Goal: Task Accomplishment & Management: Manage account settings

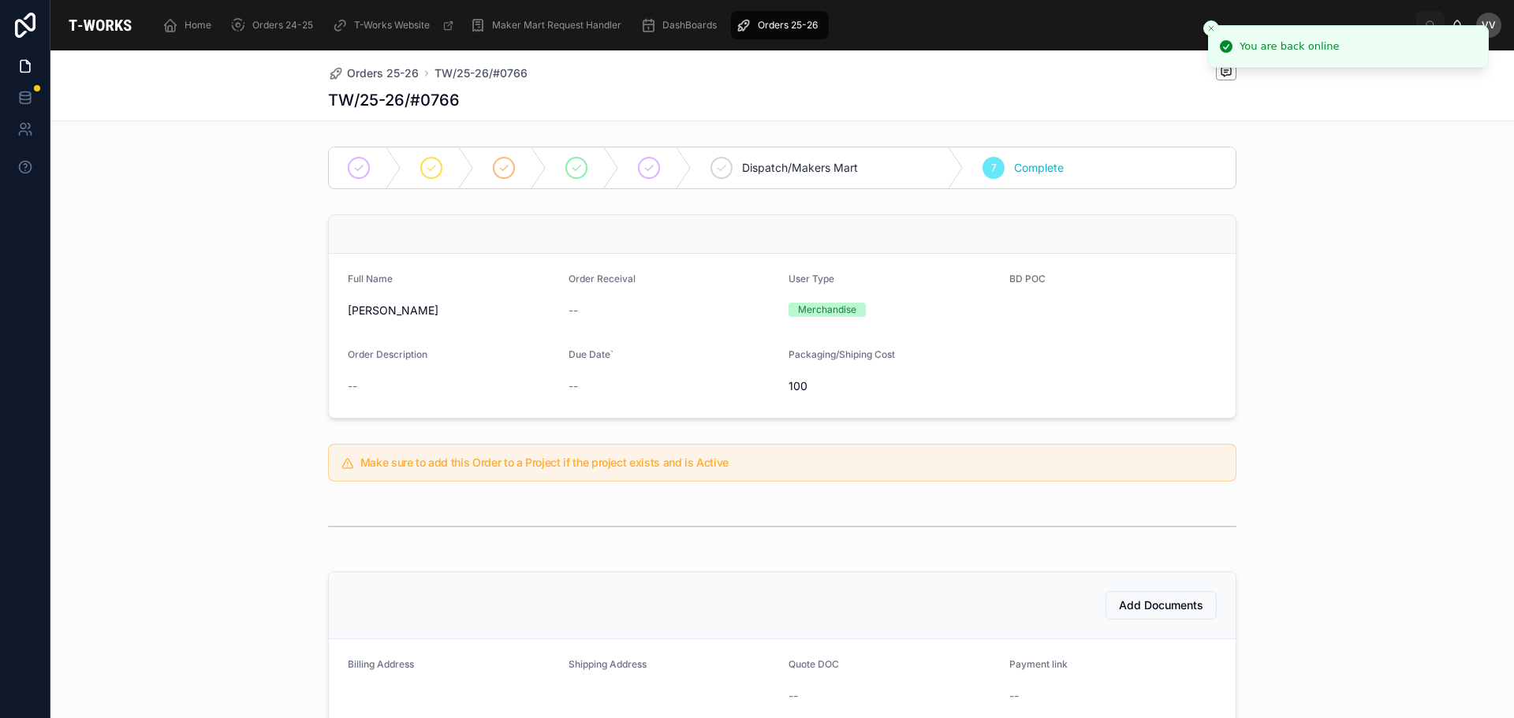
scroll to position [370, 0]
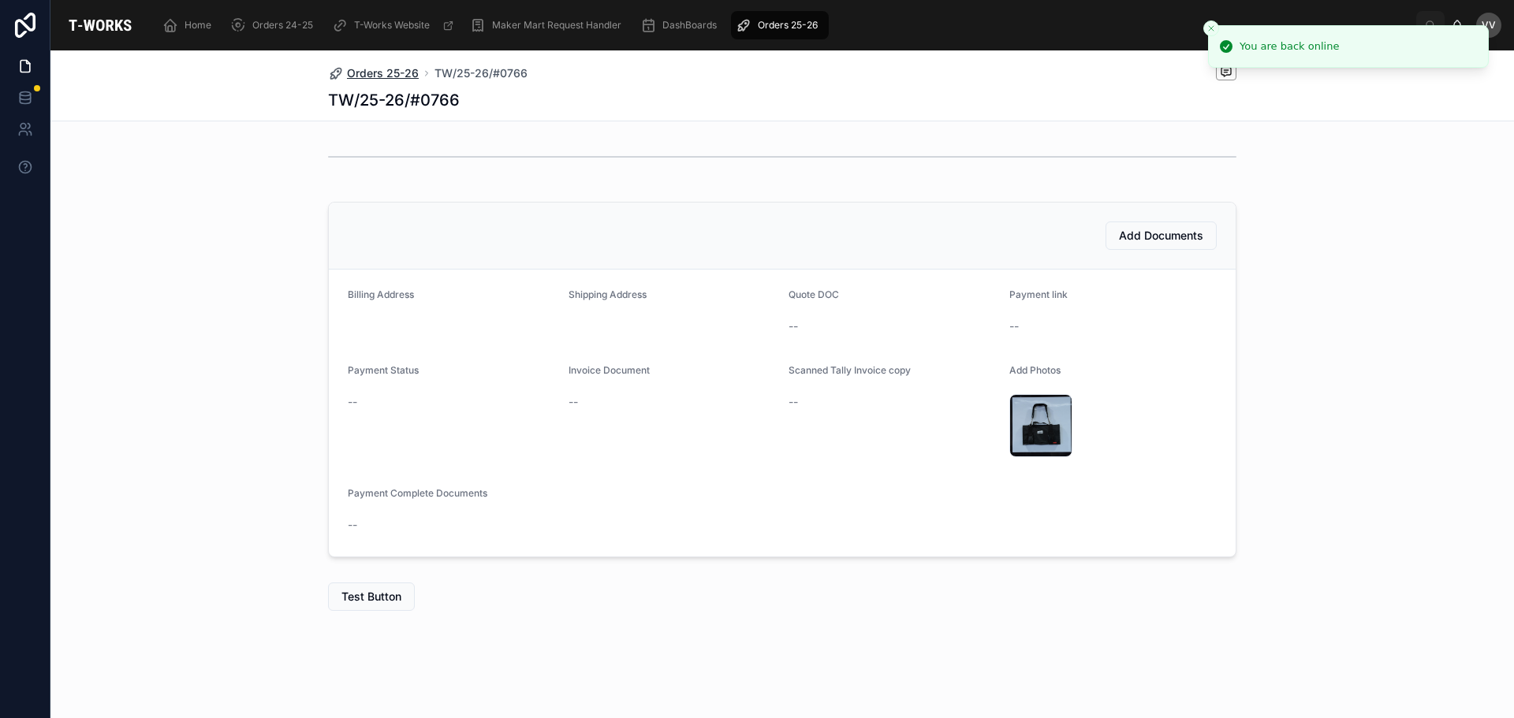
click at [374, 71] on span "Orders 25-26" at bounding box center [383, 73] width 72 height 16
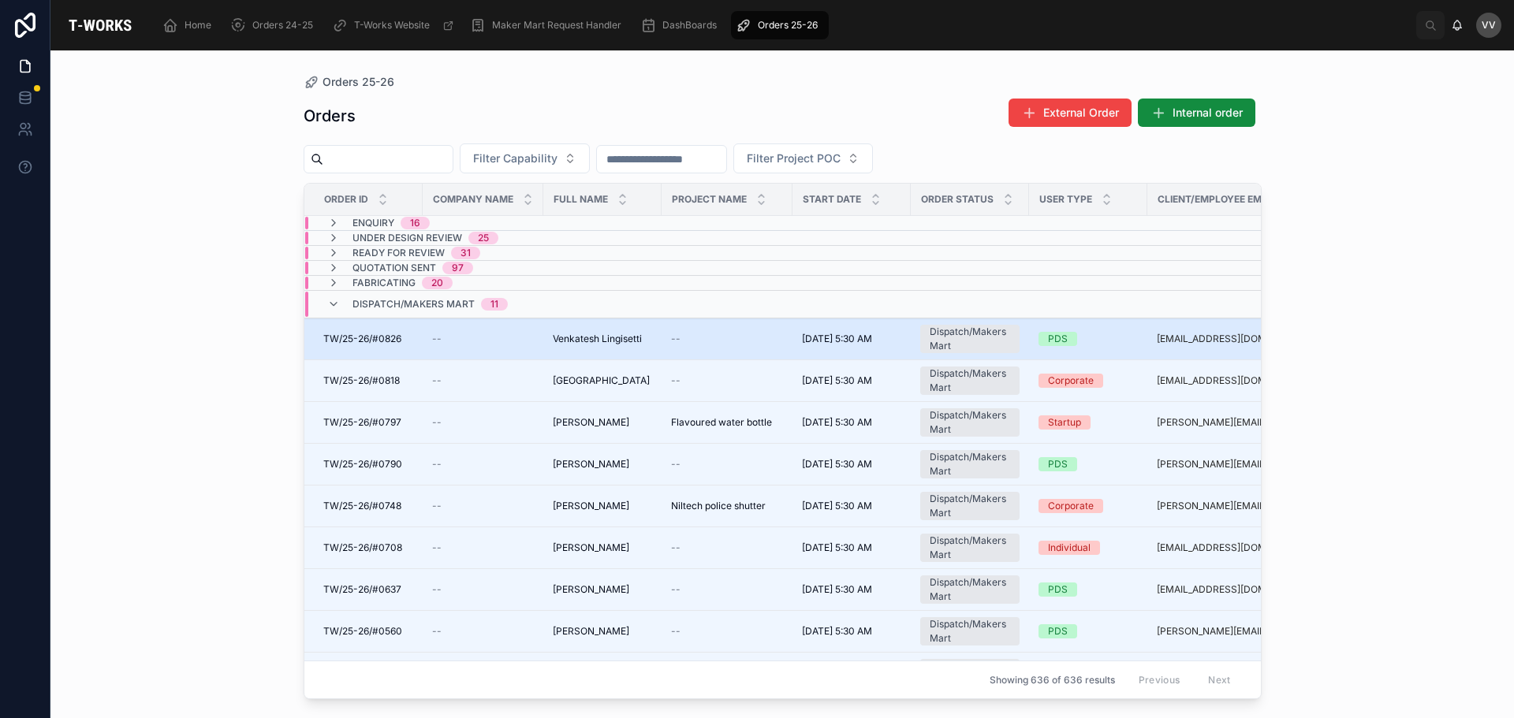
click at [605, 339] on span "Venkatesh Lingisetti" at bounding box center [597, 339] width 89 height 13
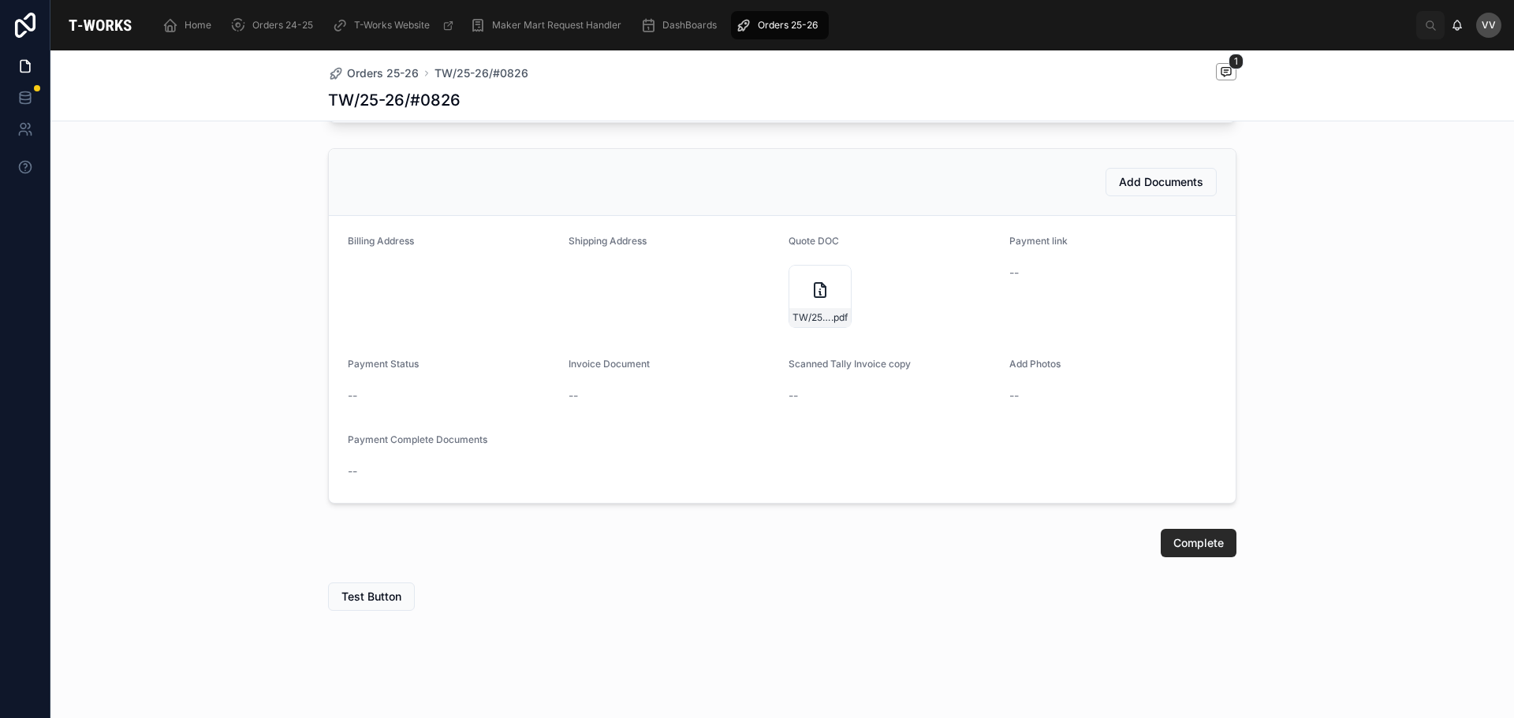
scroll to position [805, 0]
click at [811, 291] on icon at bounding box center [819, 290] width 19 height 19
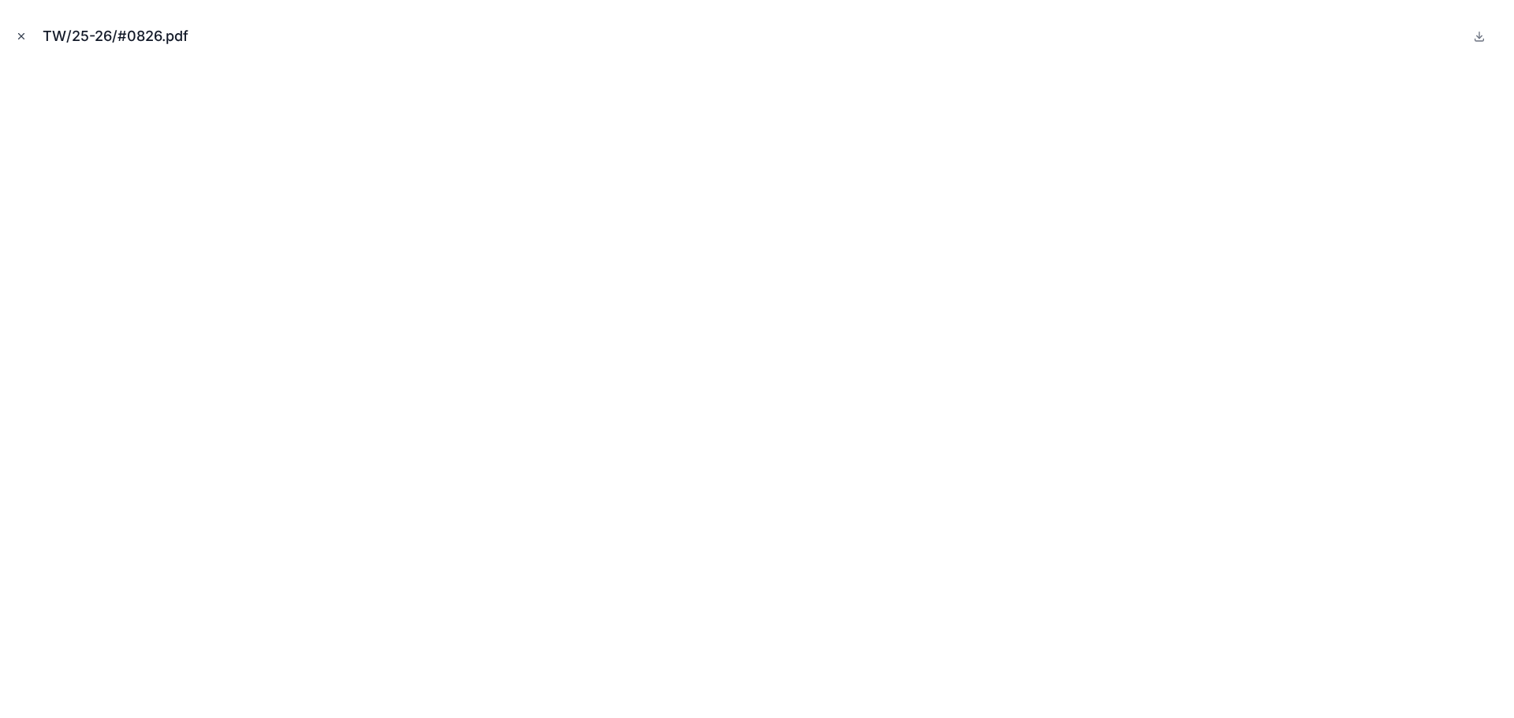
click at [23, 34] on icon "Close modal" at bounding box center [21, 36] width 11 height 11
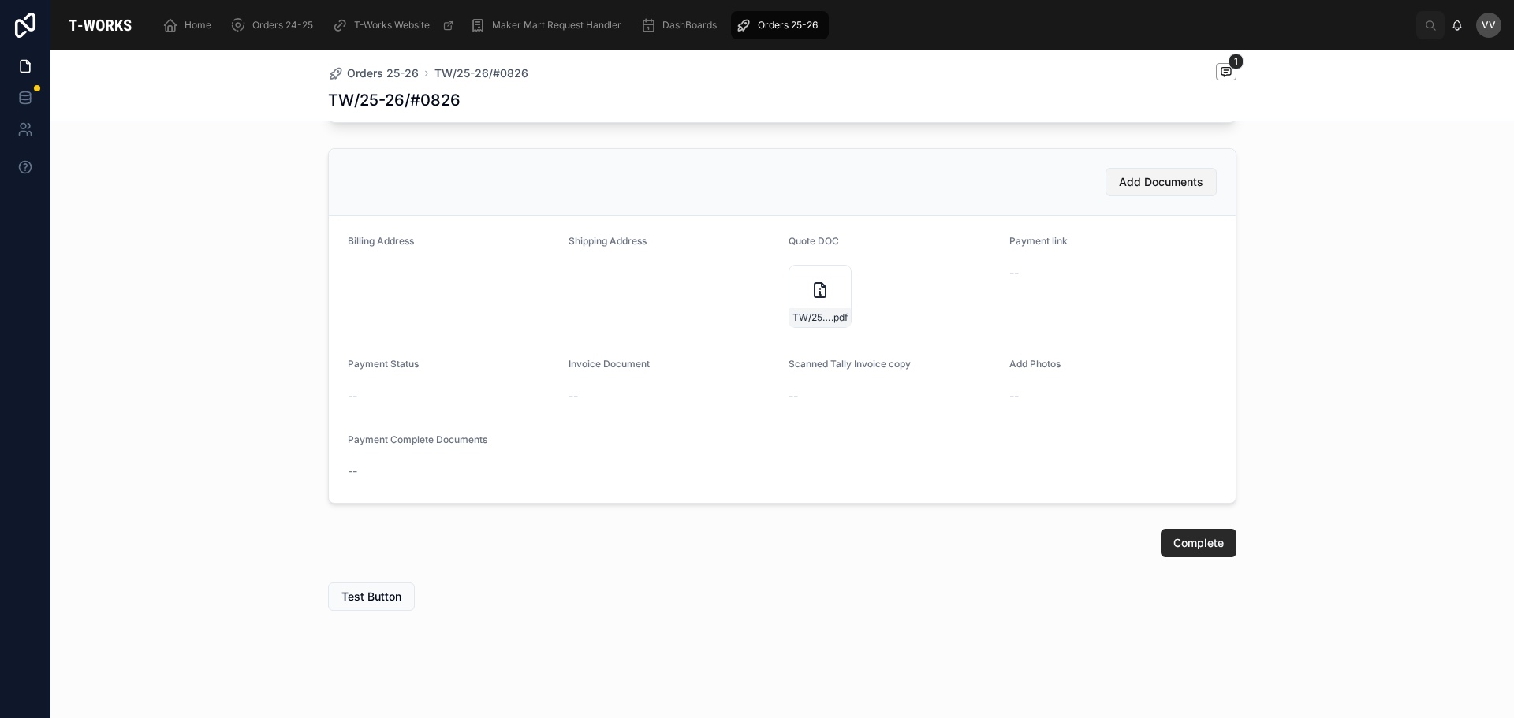
click at [1140, 182] on span "Add Documents" at bounding box center [1161, 182] width 84 height 16
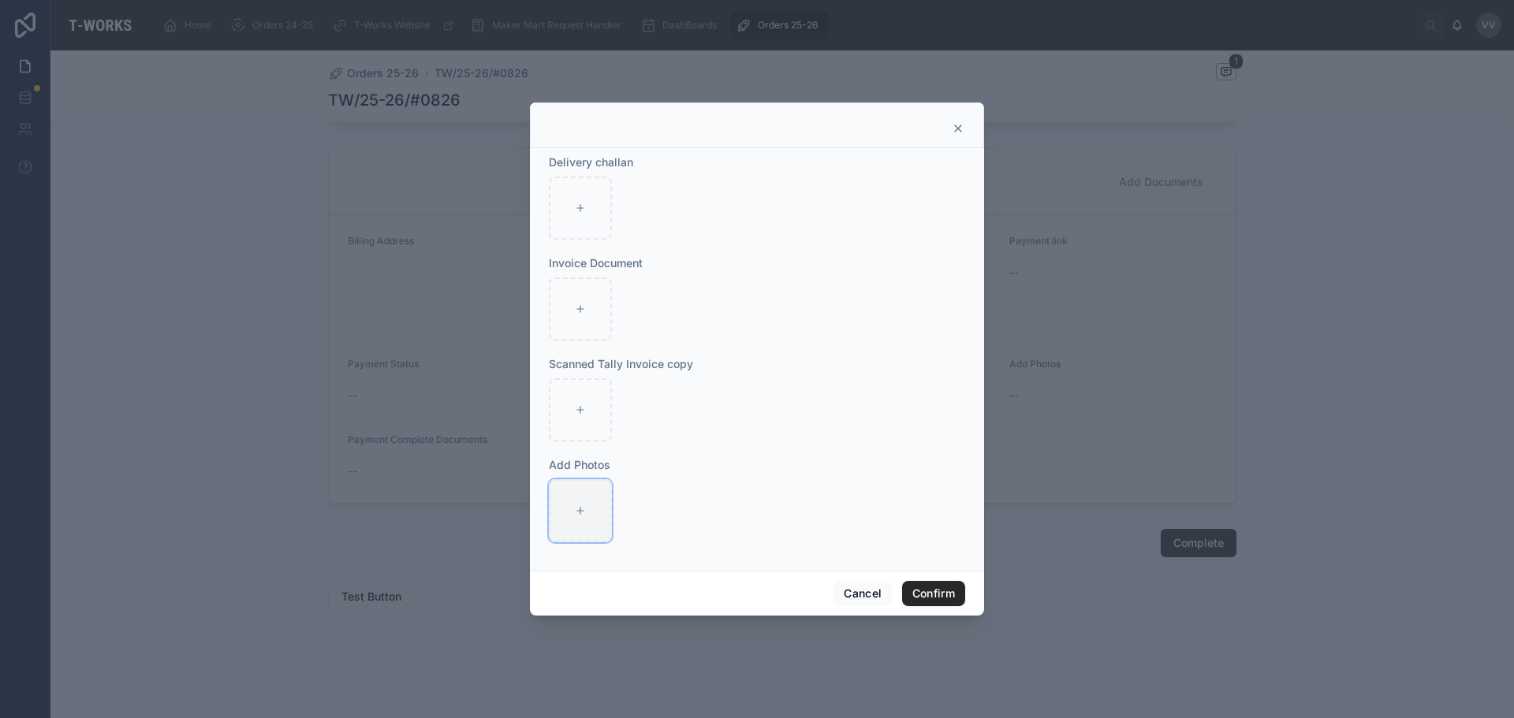
click at [572, 509] on div at bounding box center [580, 510] width 63 height 63
type input "**********"
click at [945, 591] on button "Confirm" at bounding box center [933, 593] width 63 height 25
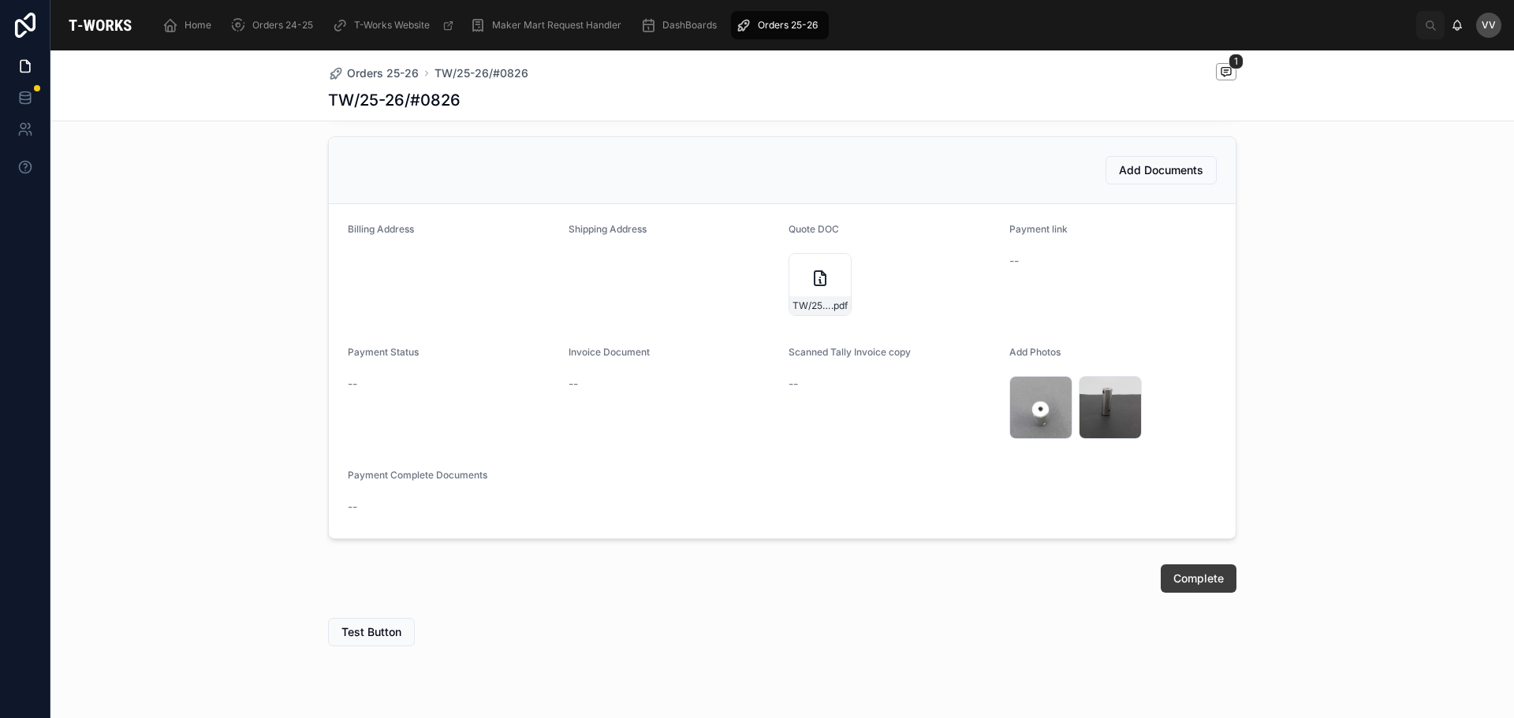
click at [1206, 587] on span "Complete" at bounding box center [1198, 579] width 50 height 16
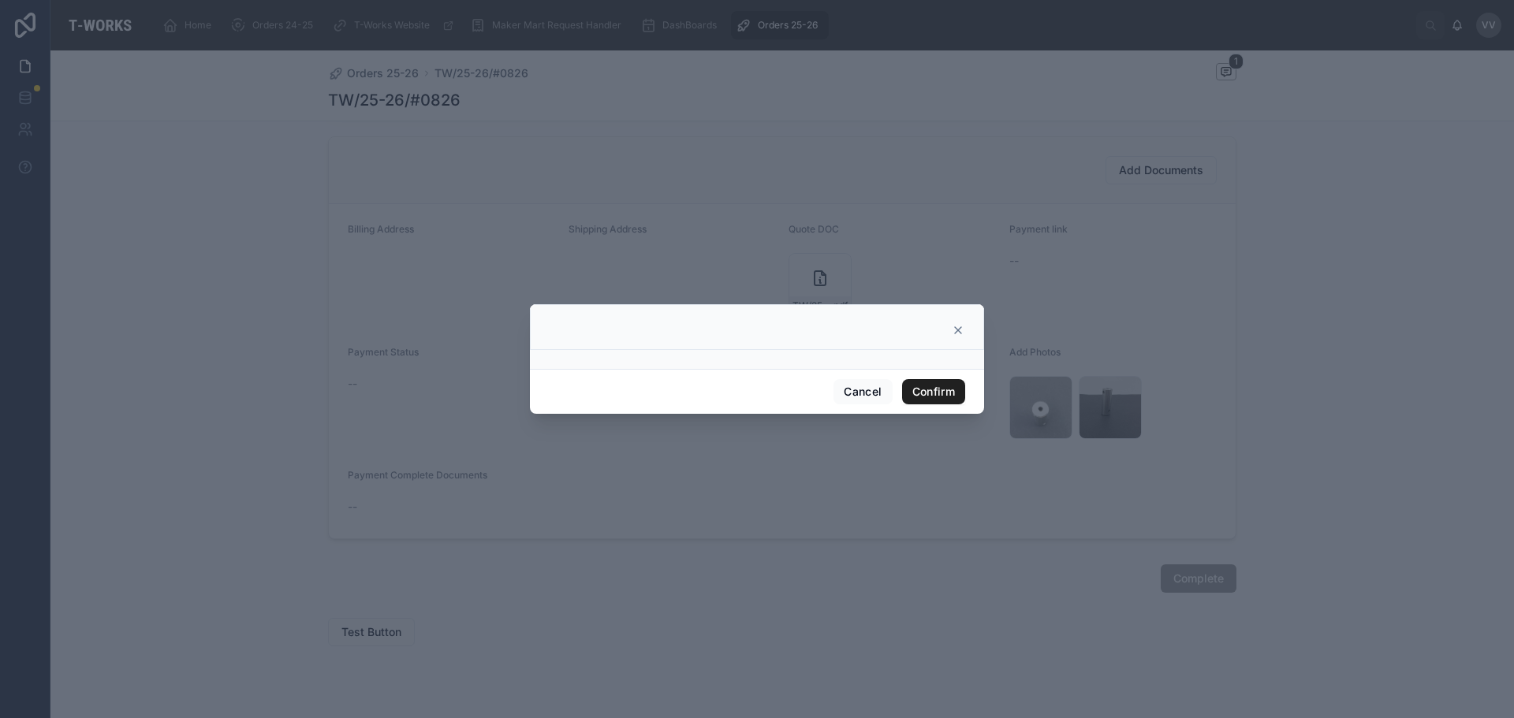
click at [924, 388] on button "Confirm" at bounding box center [933, 391] width 63 height 25
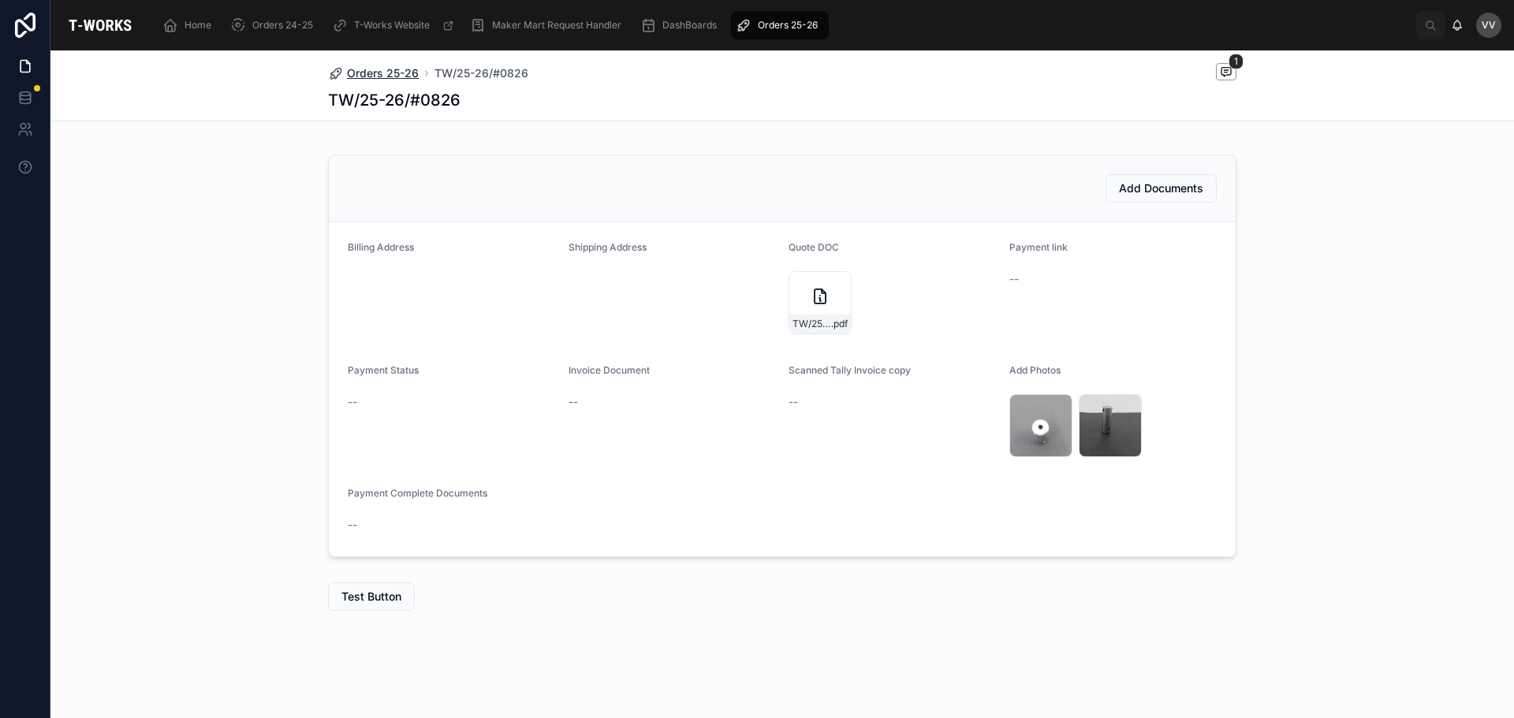
click at [367, 74] on span "Orders 25-26" at bounding box center [383, 73] width 72 height 16
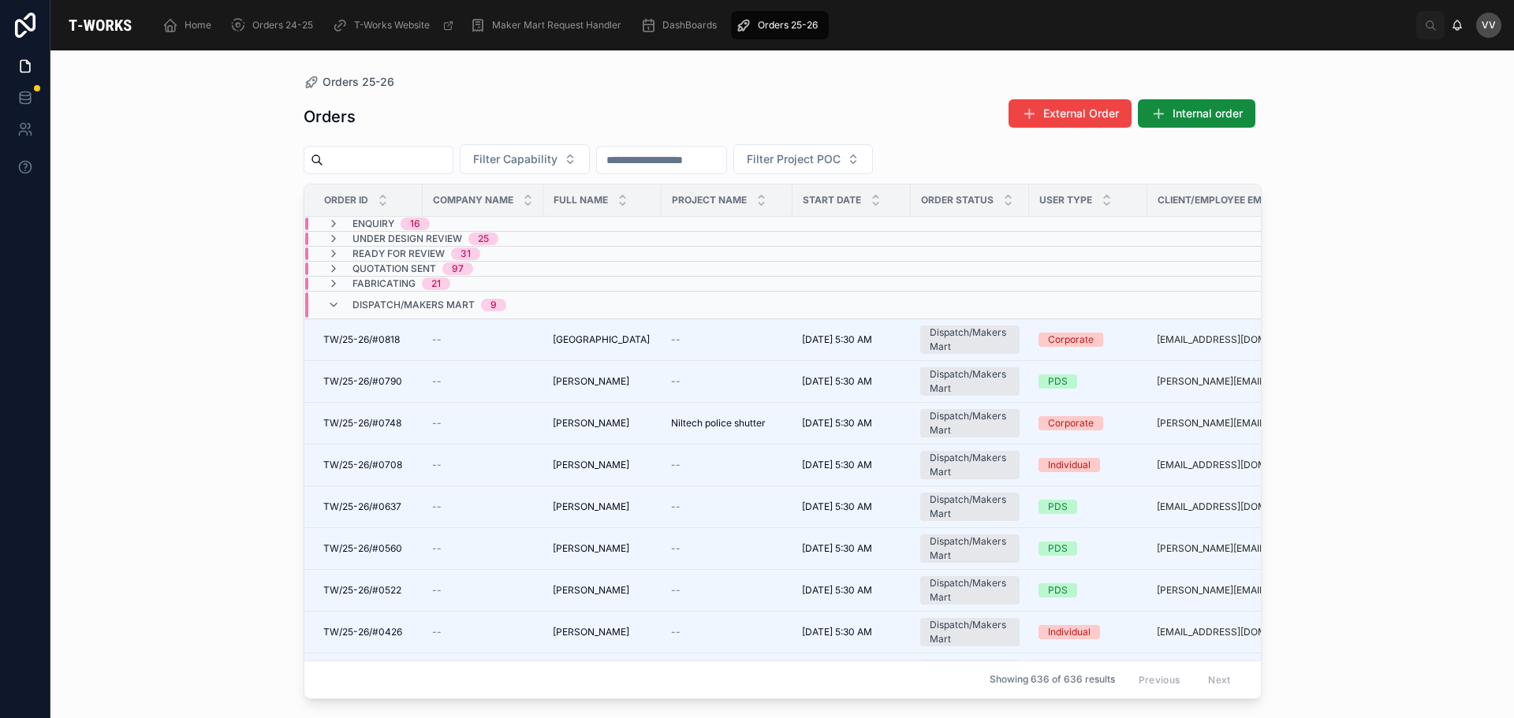
click at [433, 158] on input "text" at bounding box center [387, 160] width 129 height 22
type input "****"
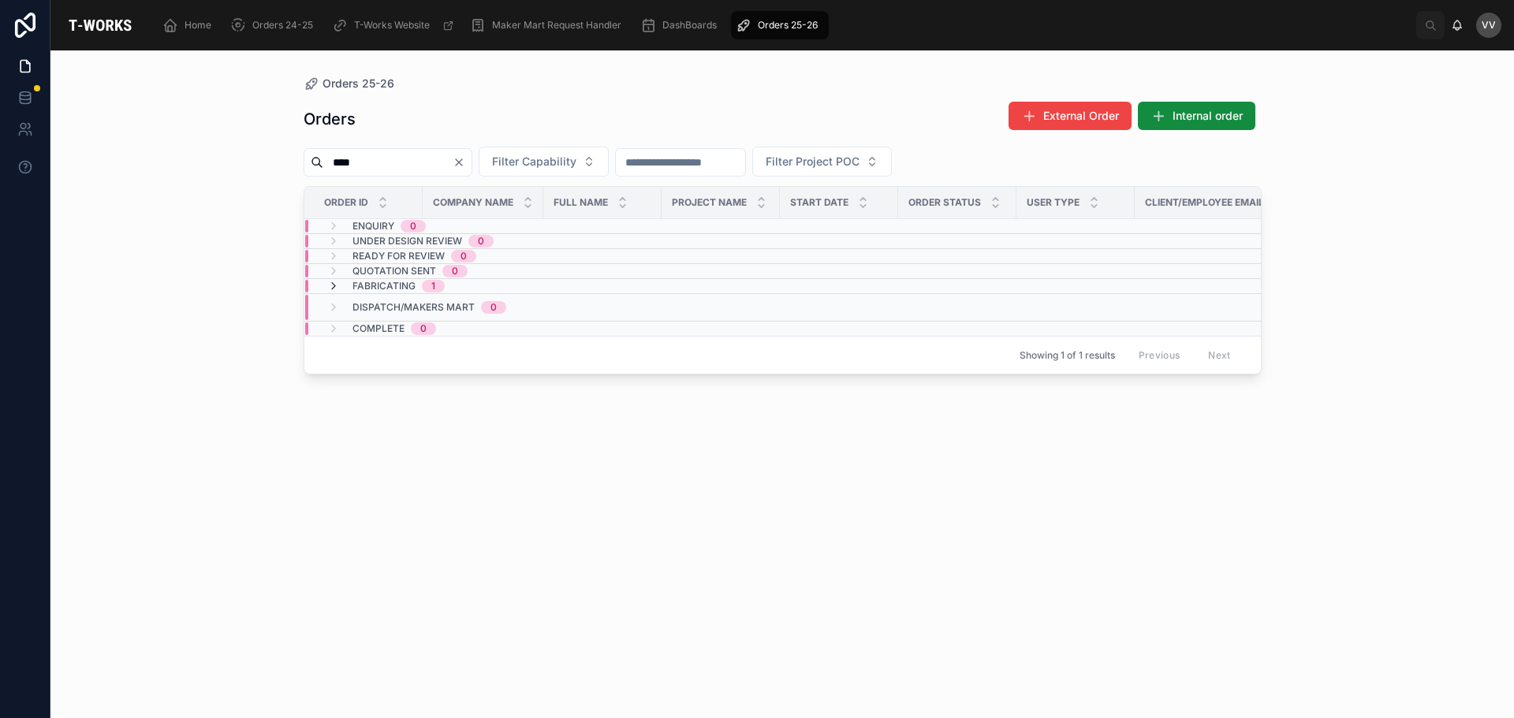
click at [333, 282] on icon at bounding box center [333, 286] width 13 height 13
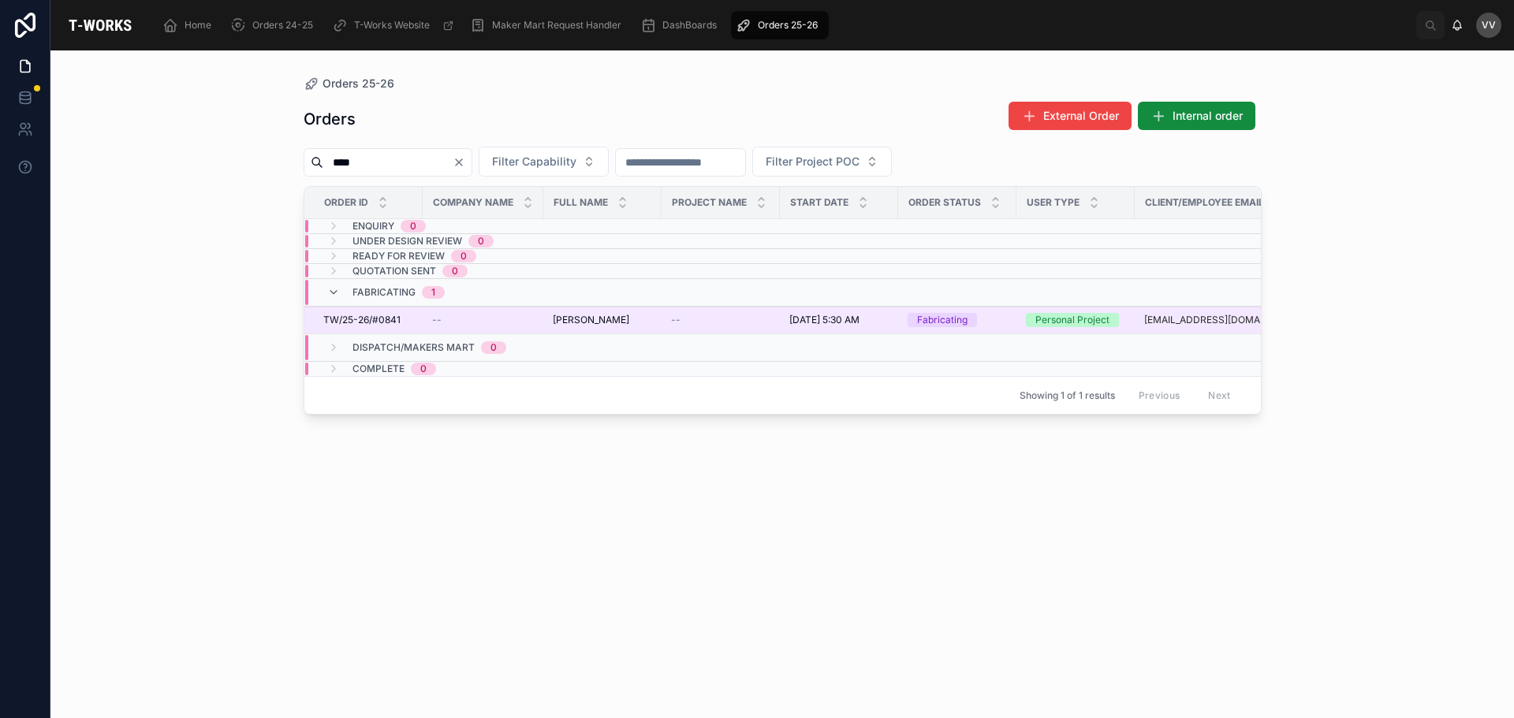
click at [520, 317] on div "--" at bounding box center [483, 320] width 102 height 13
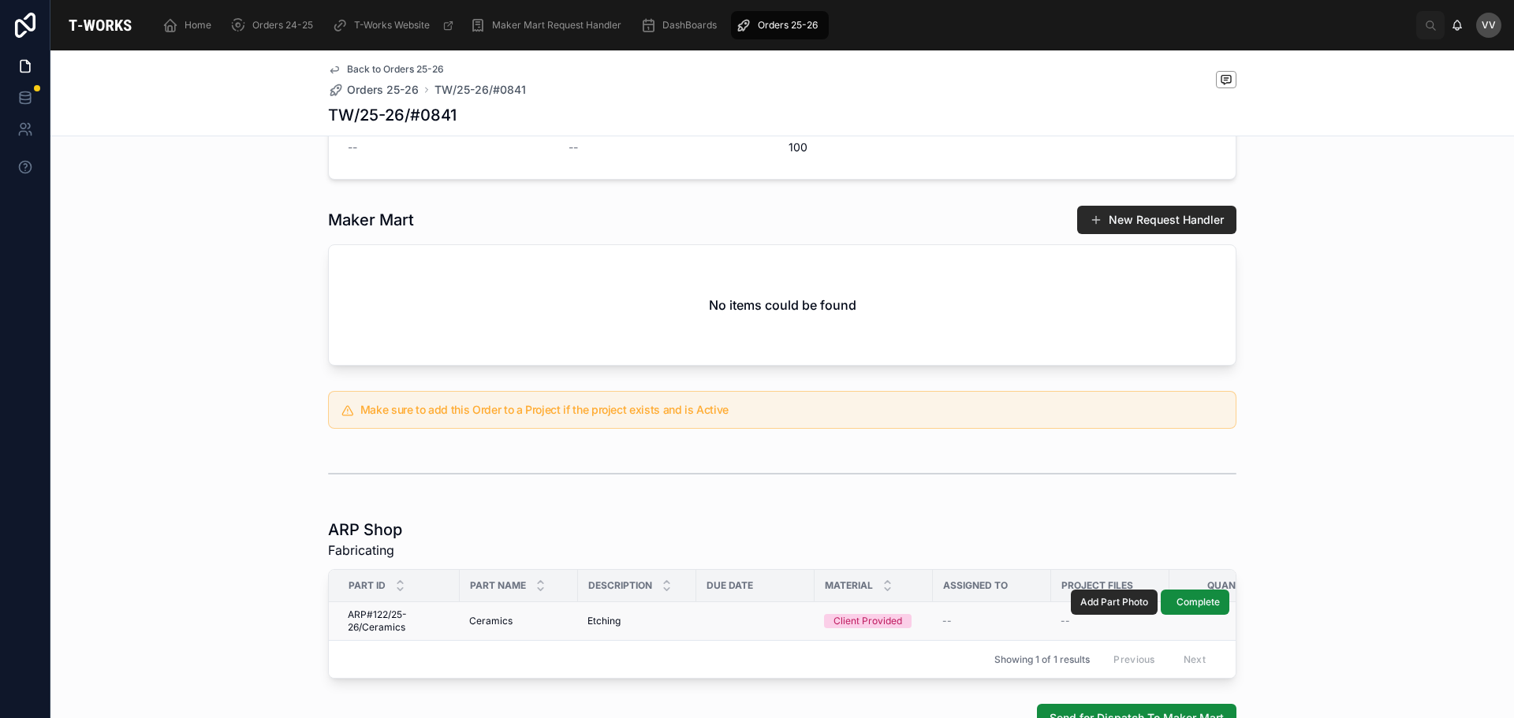
scroll to position [394, 0]
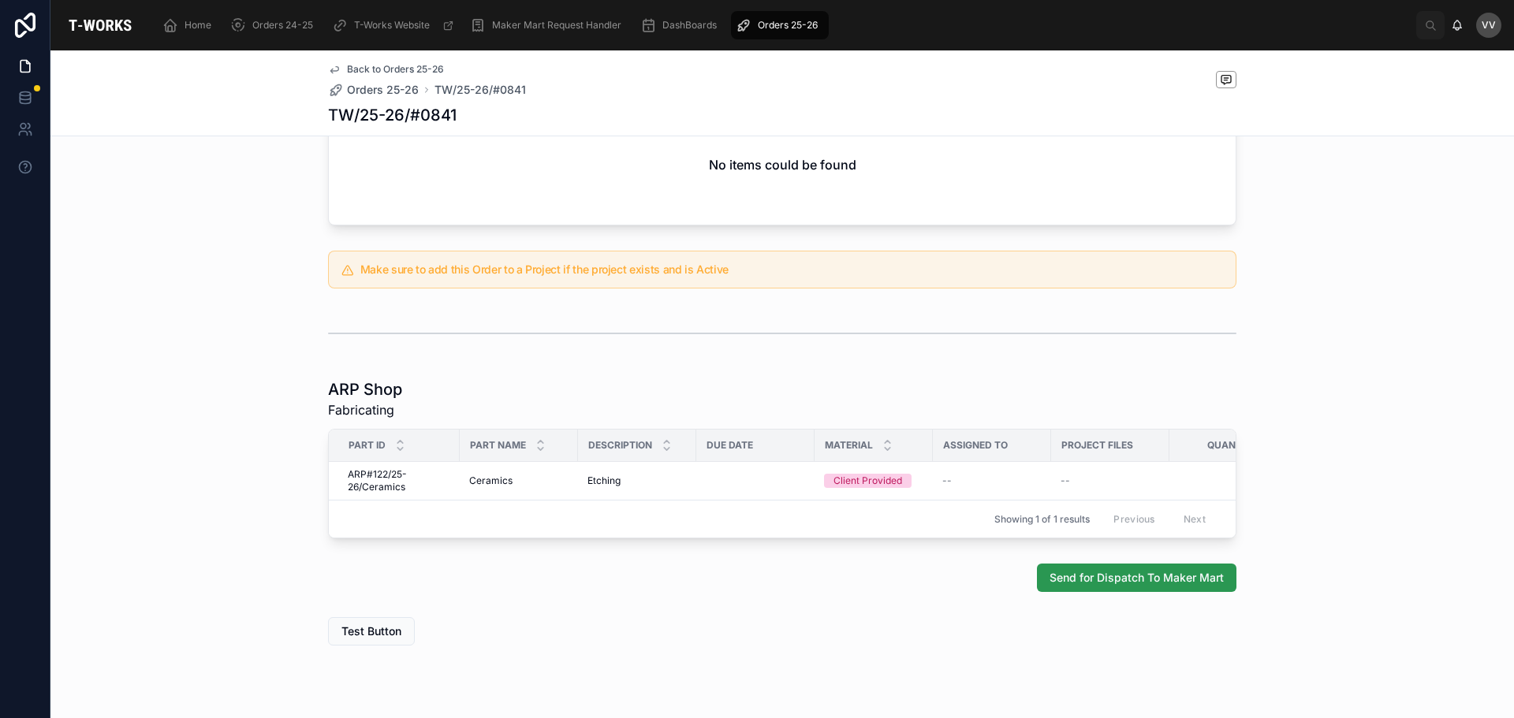
click at [1112, 586] on span "Send for Dispatch To Maker Mart" at bounding box center [1136, 578] width 174 height 16
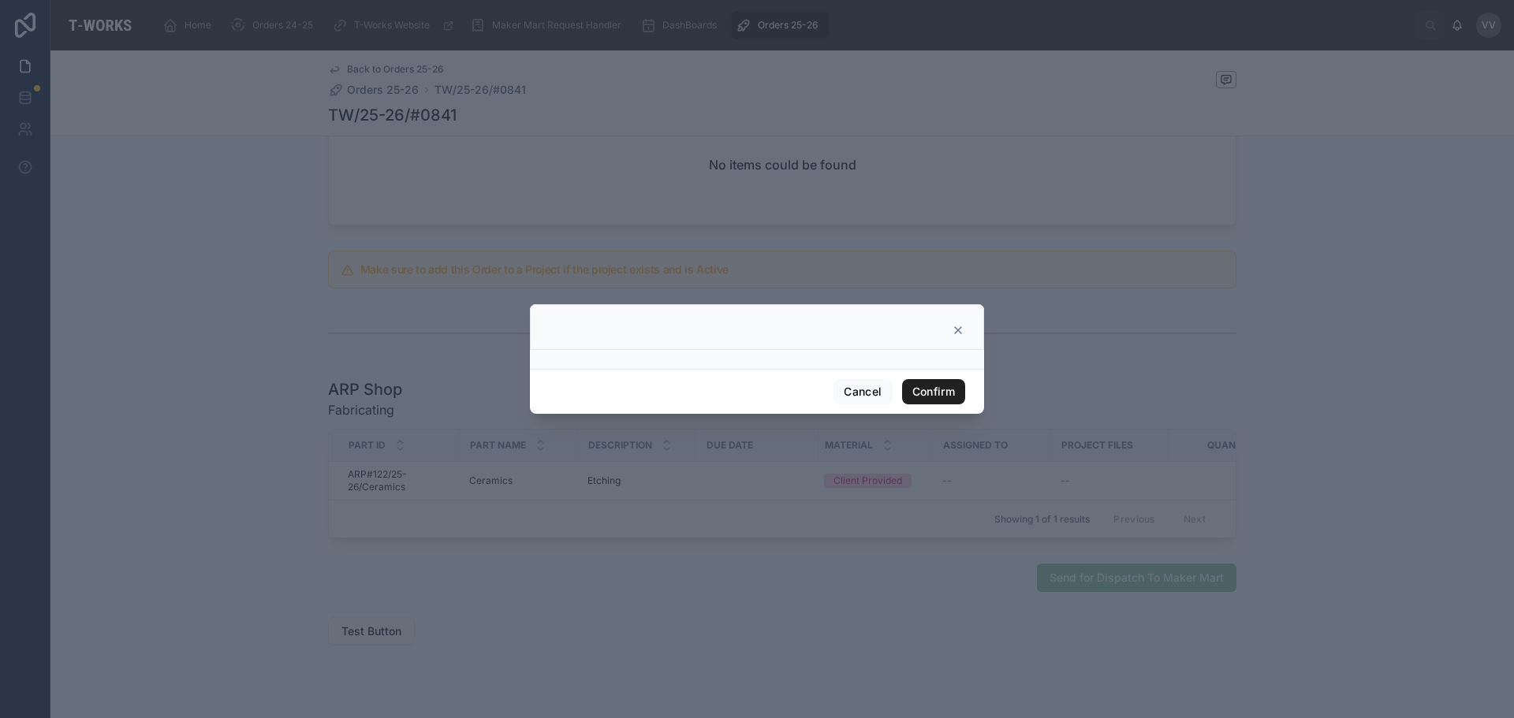
click at [917, 393] on button "Confirm" at bounding box center [933, 391] width 63 height 25
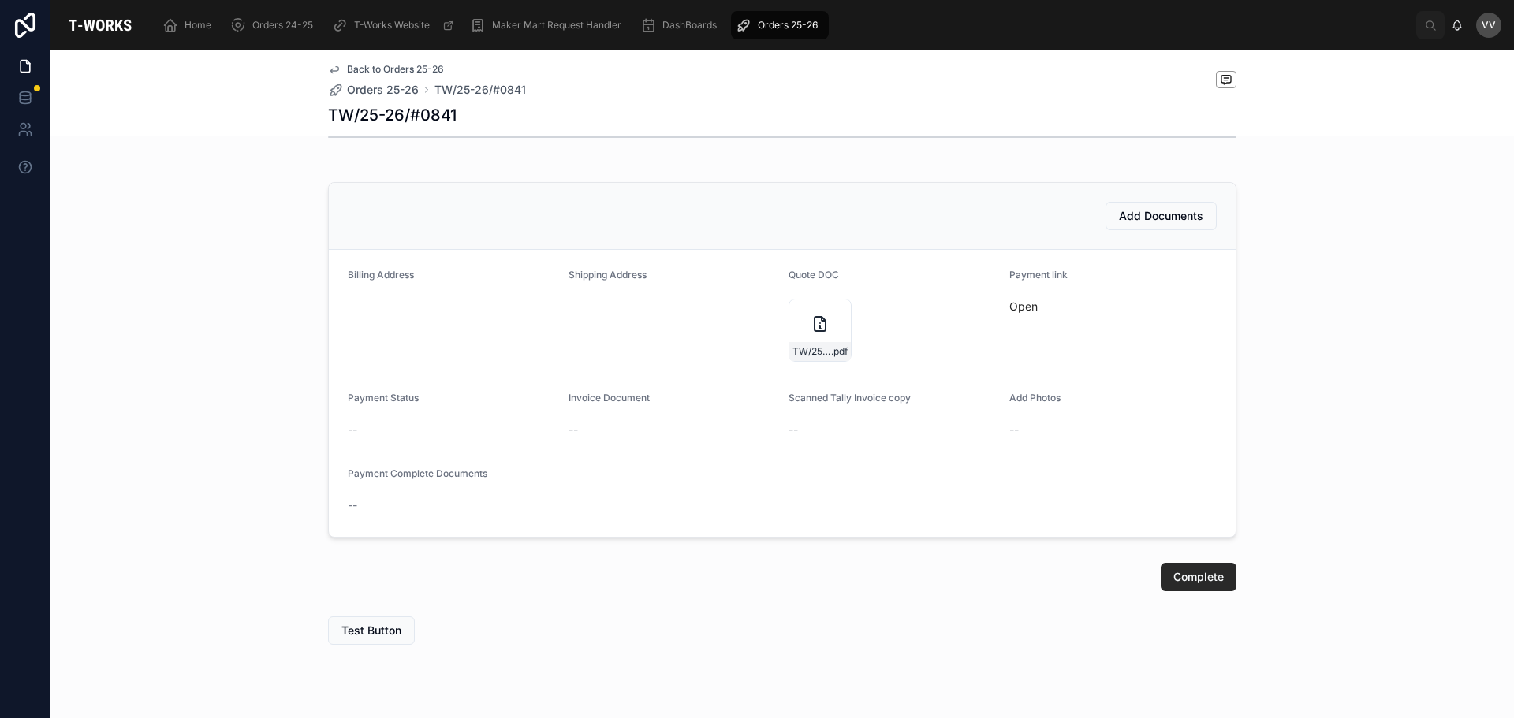
scroll to position [438, 0]
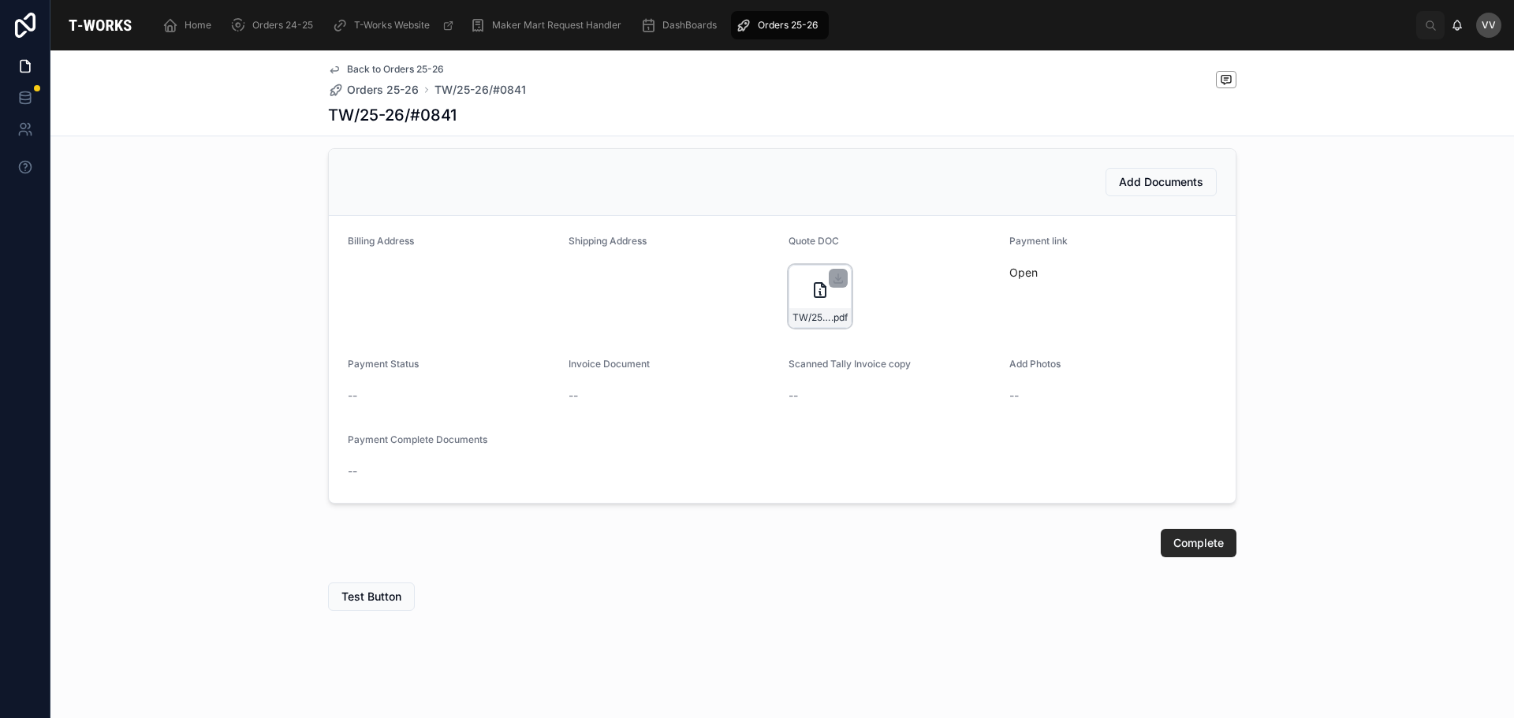
click at [800, 273] on div "TW/25-26/#0841 .pdf" at bounding box center [819, 296] width 63 height 63
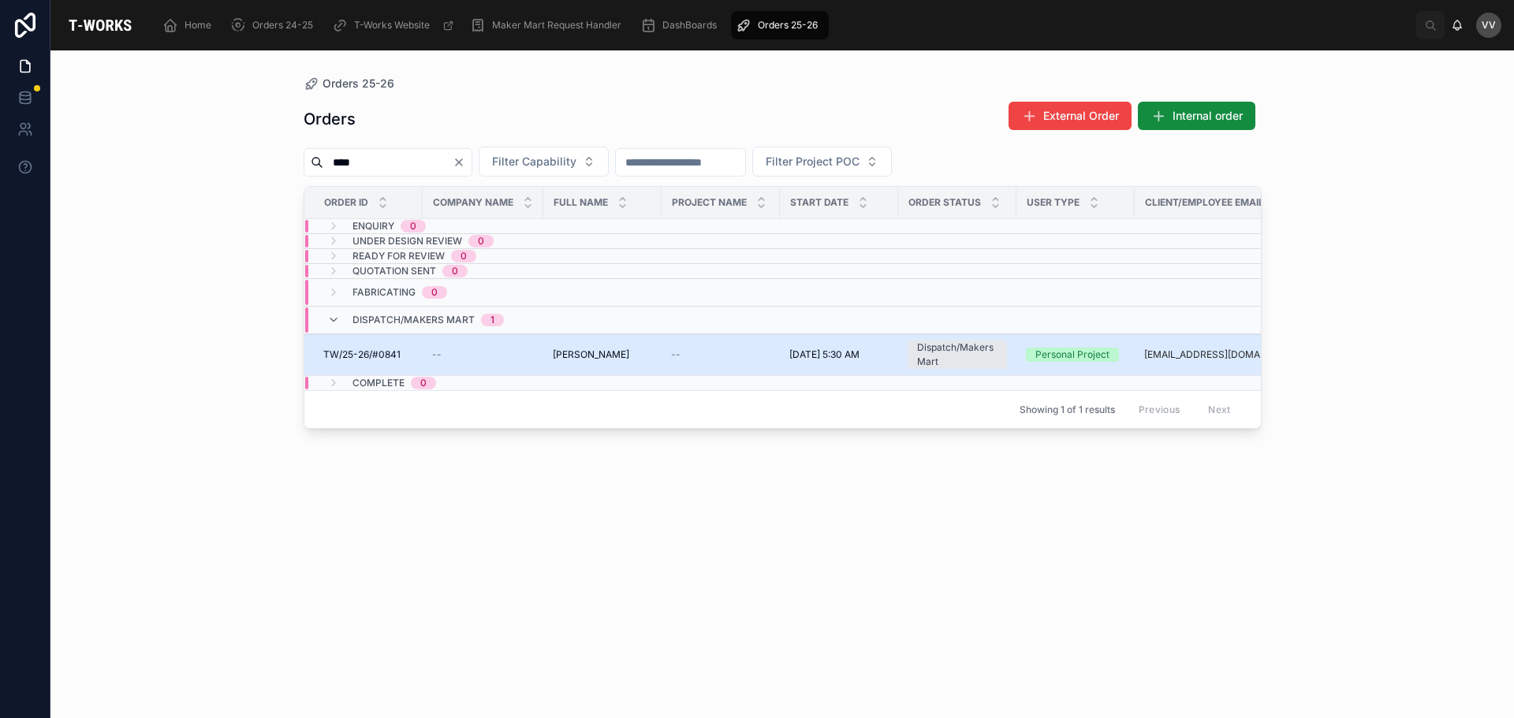
click at [379, 352] on span "TW/25-26/#0841" at bounding box center [361, 354] width 77 height 13
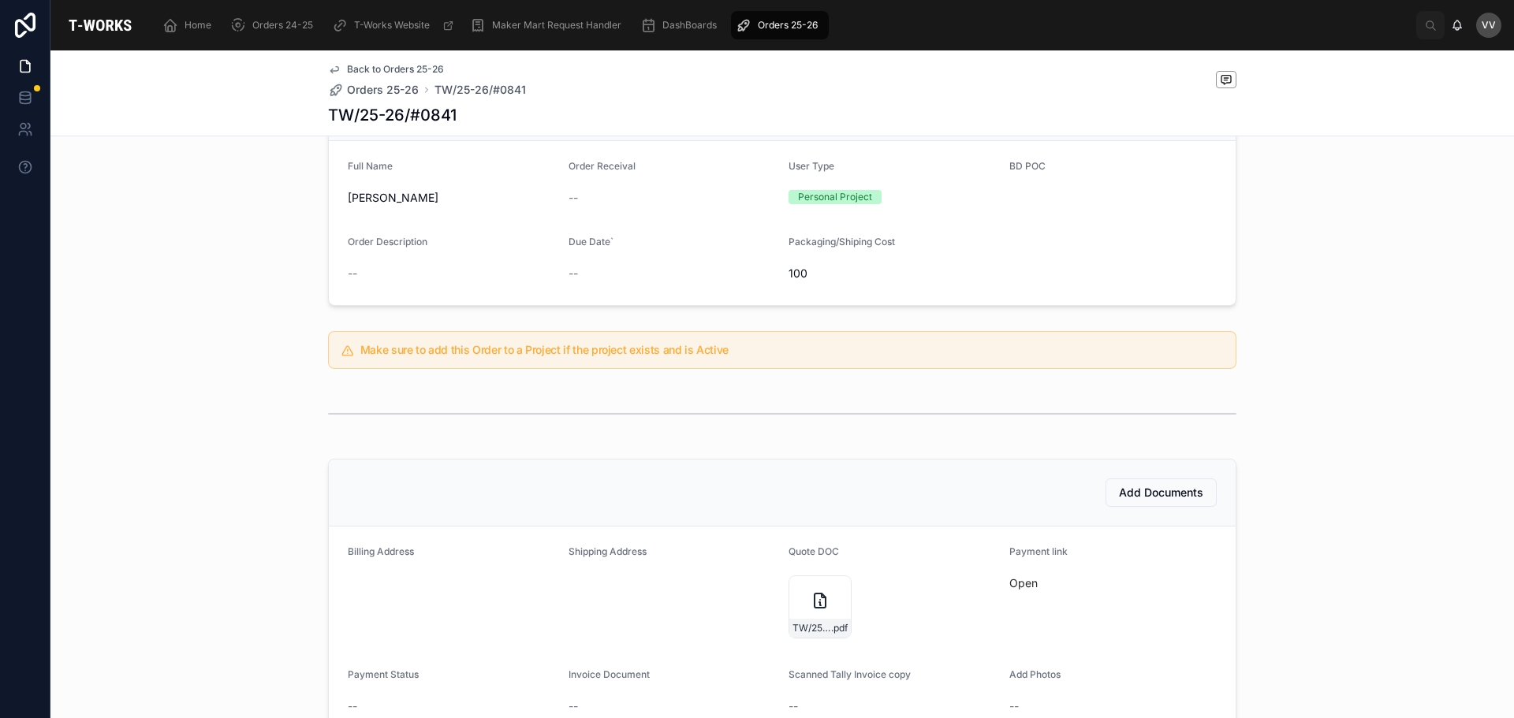
scroll to position [315, 0]
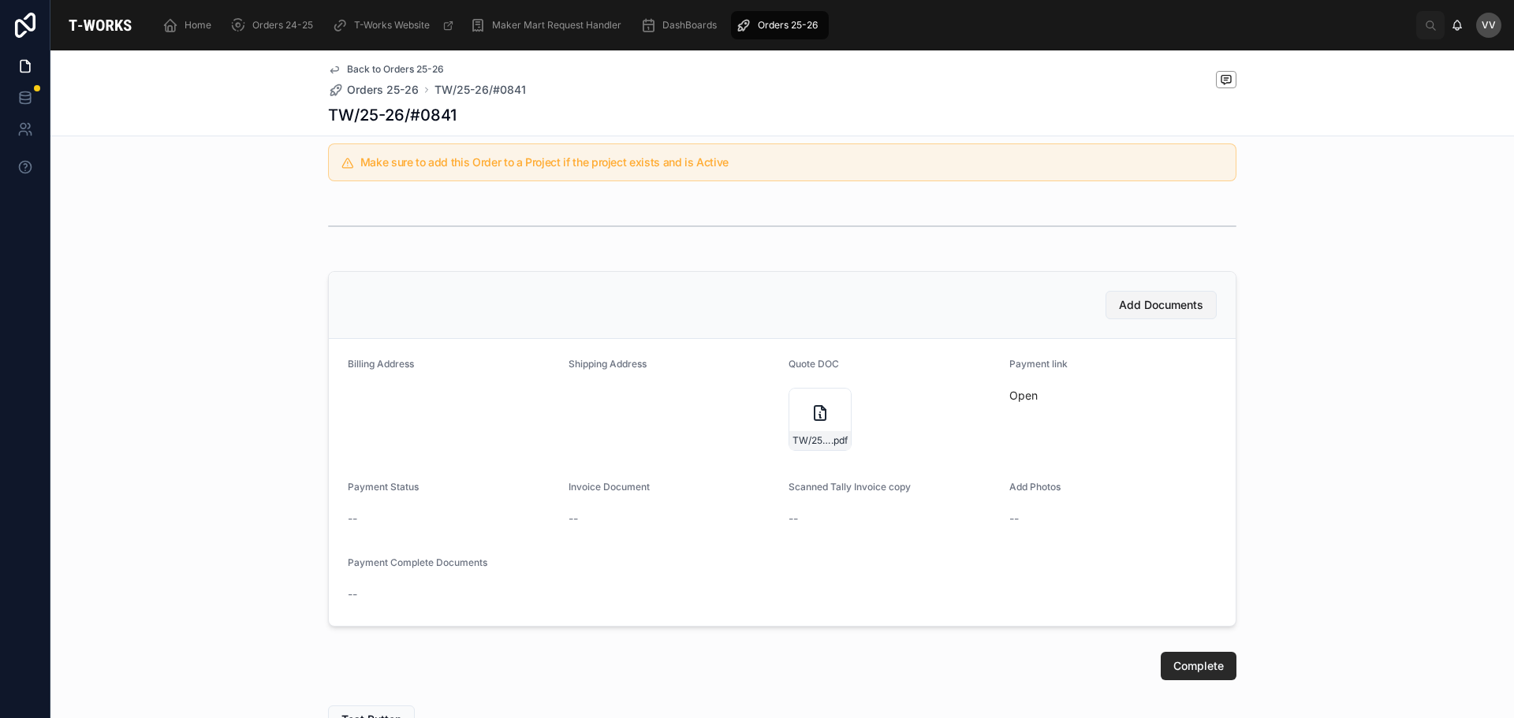
click at [1145, 307] on span "Add Documents" at bounding box center [1161, 305] width 84 height 16
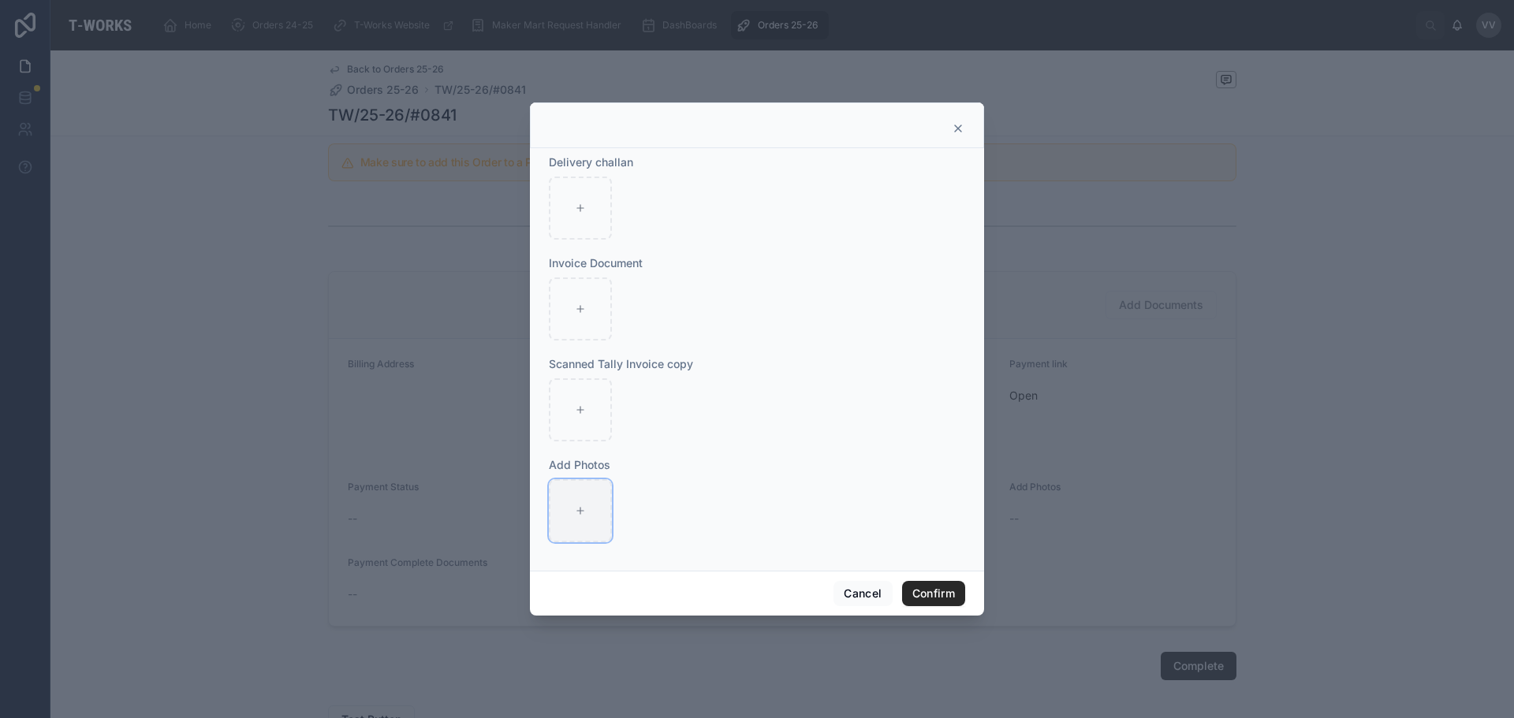
click at [575, 501] on div at bounding box center [580, 510] width 63 height 63
type input "**********"
click at [929, 590] on button "Confirm" at bounding box center [933, 593] width 63 height 25
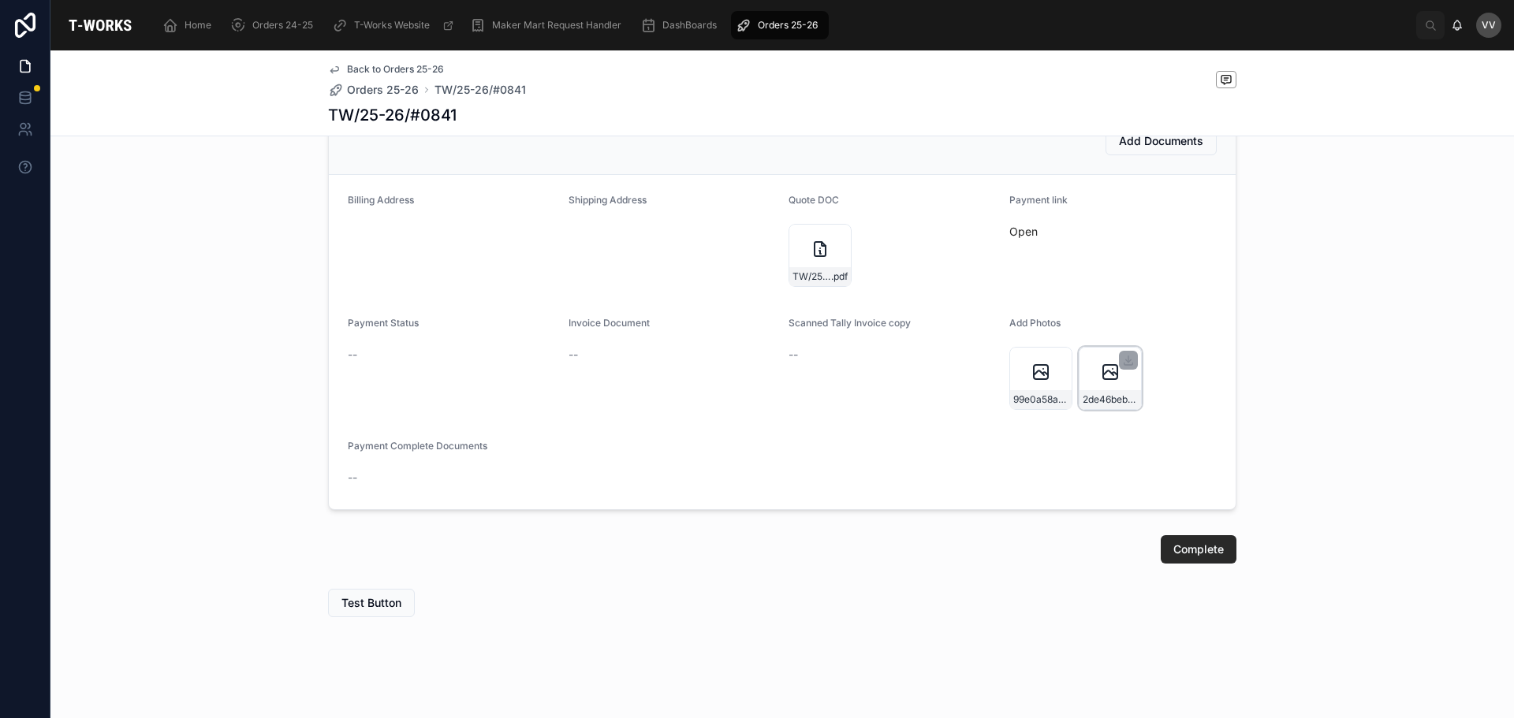
scroll to position [486, 0]
click at [793, 20] on span "Orders 25-26" at bounding box center [788, 25] width 60 height 13
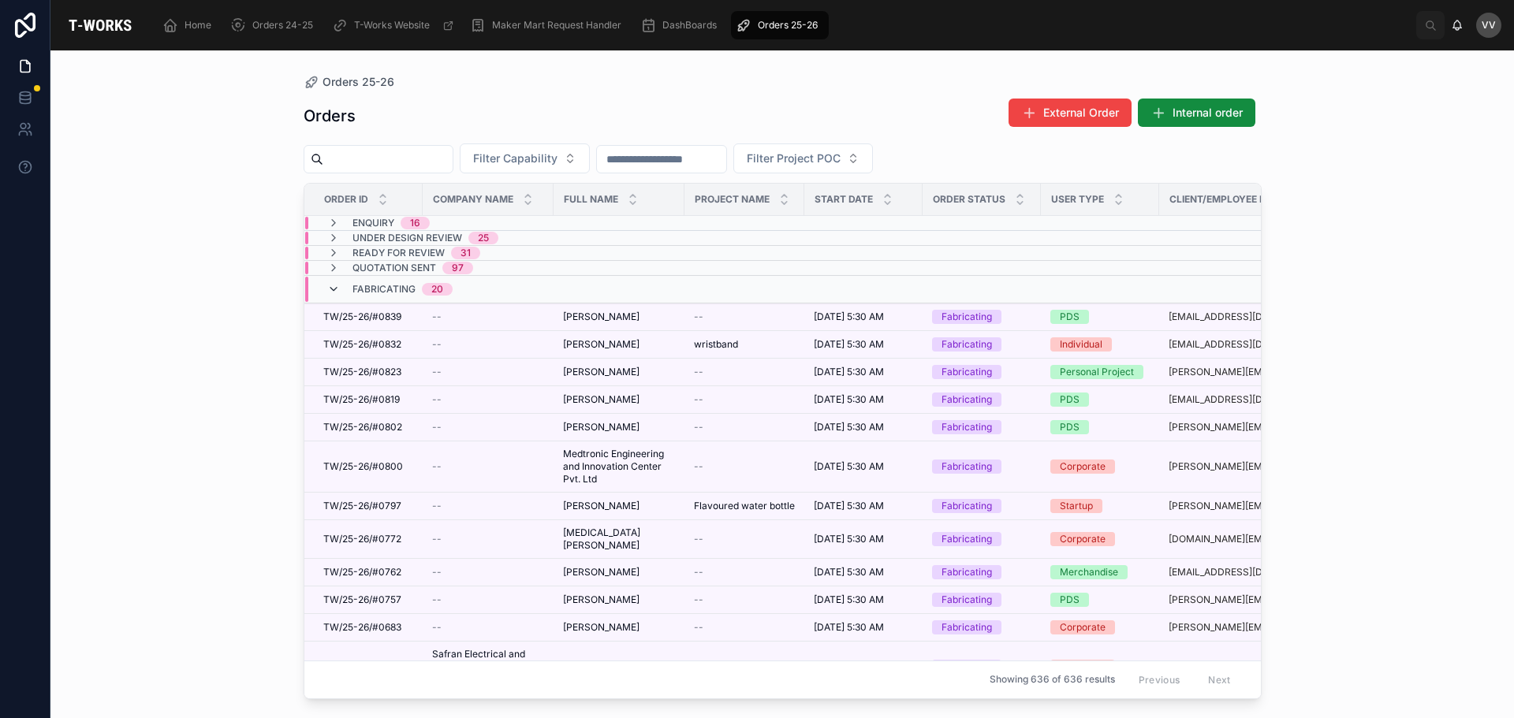
click at [334, 285] on icon at bounding box center [333, 289] width 13 height 13
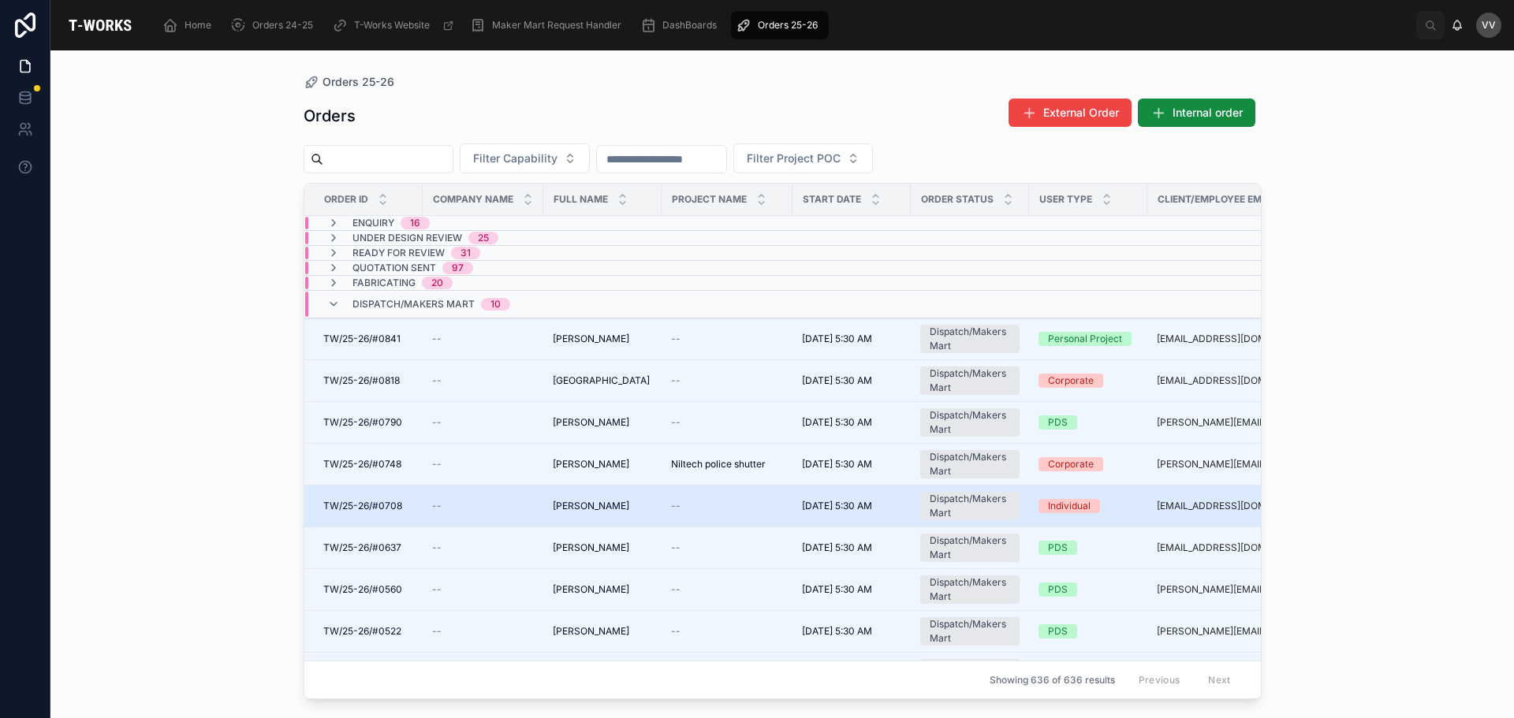
click at [590, 508] on span "[PERSON_NAME]" at bounding box center [591, 506] width 76 height 13
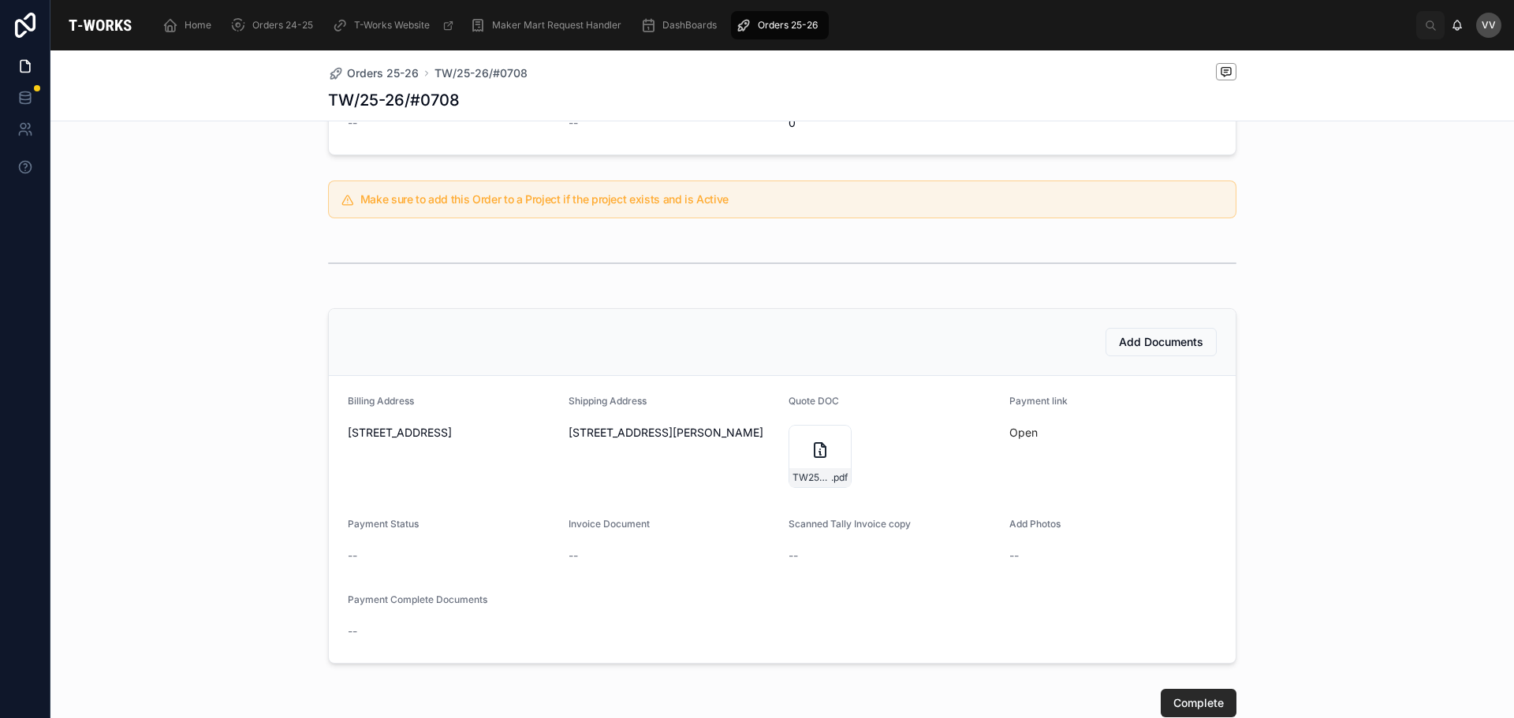
scroll to position [315, 0]
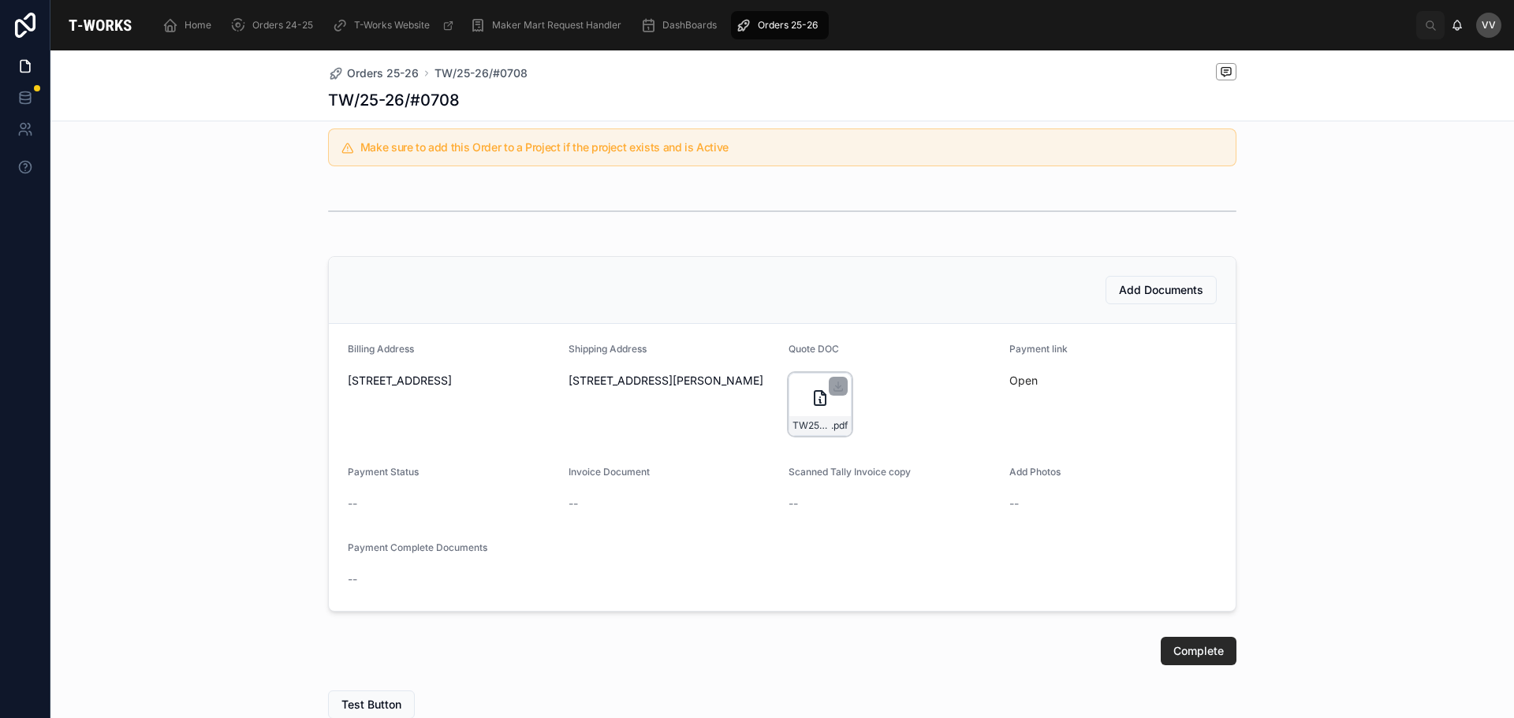
click at [810, 397] on icon at bounding box center [819, 398] width 19 height 19
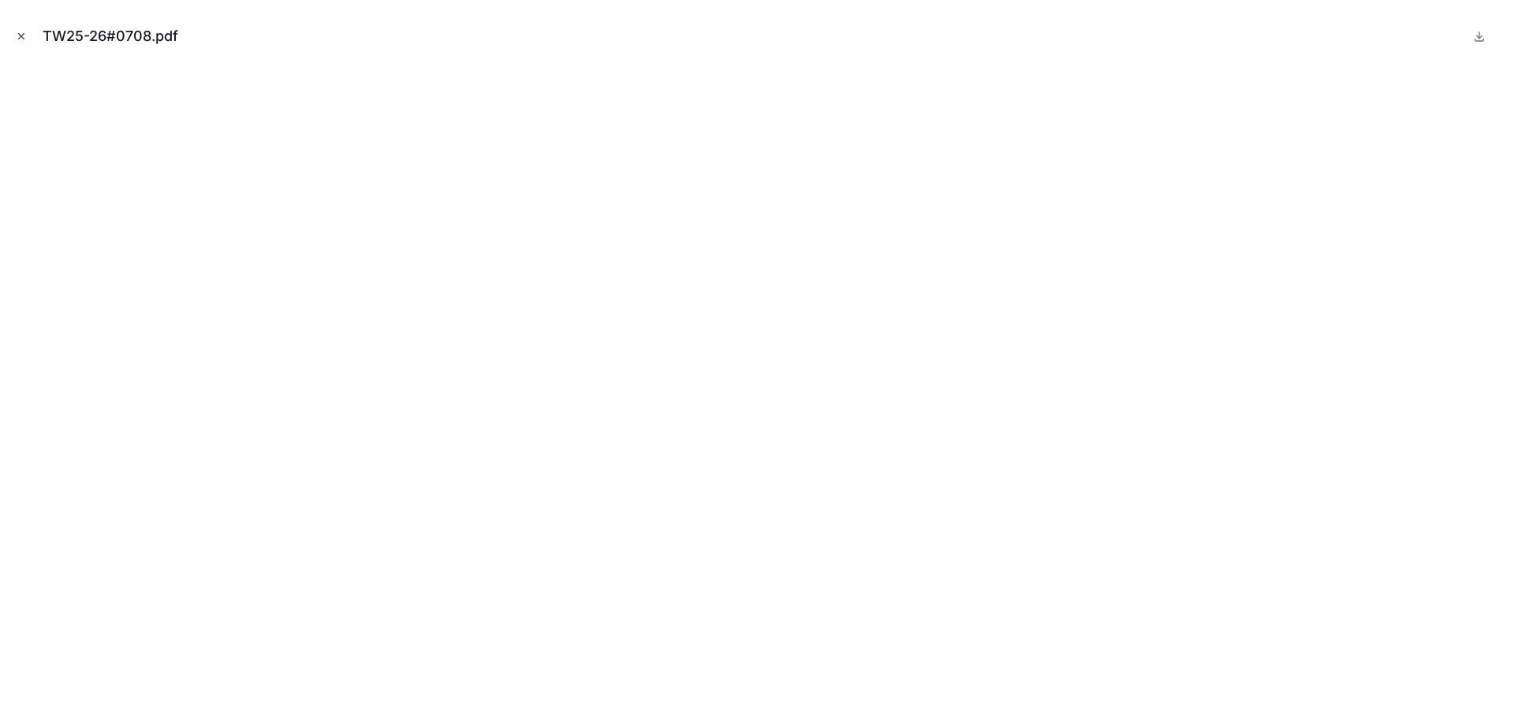
click at [20, 29] on button "Close modal" at bounding box center [21, 36] width 17 height 17
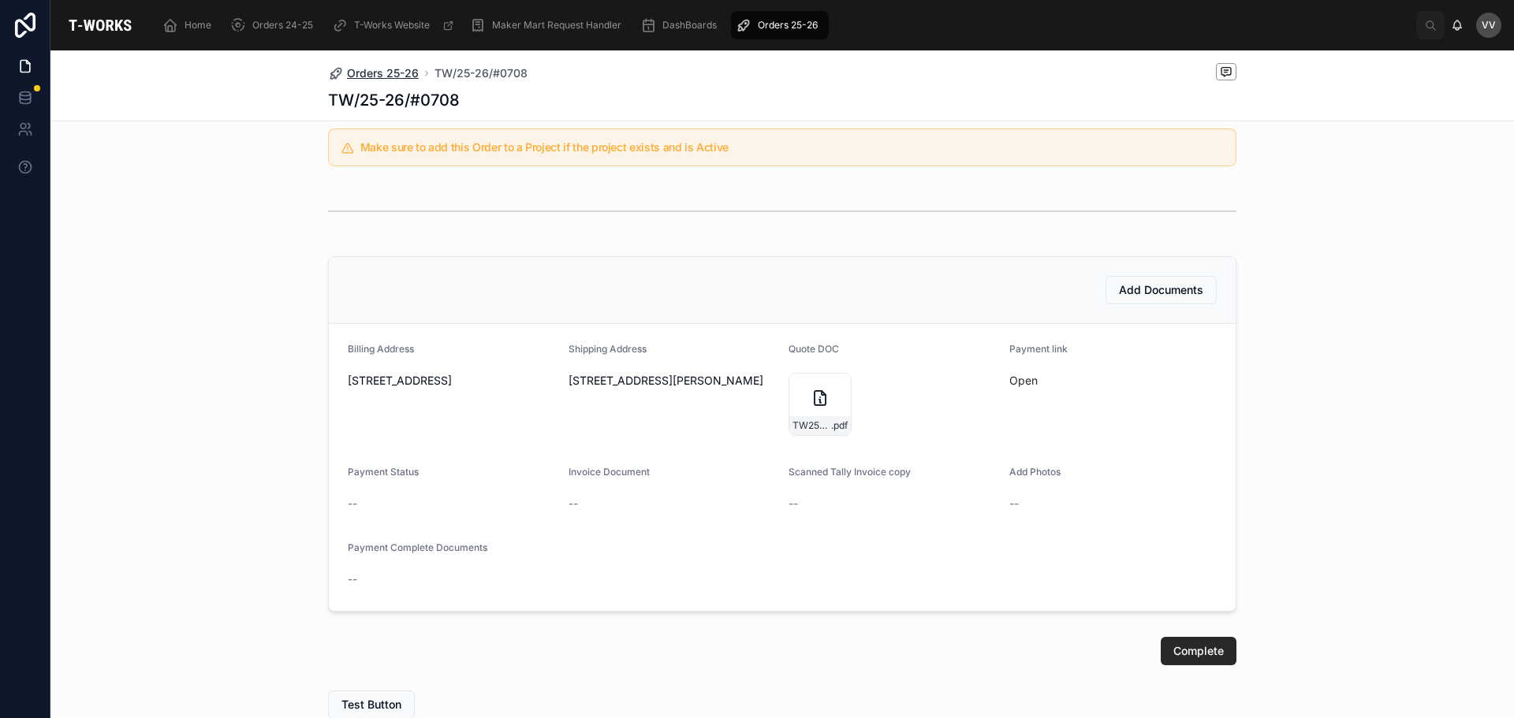
click at [397, 71] on span "Orders 25-26" at bounding box center [383, 73] width 72 height 16
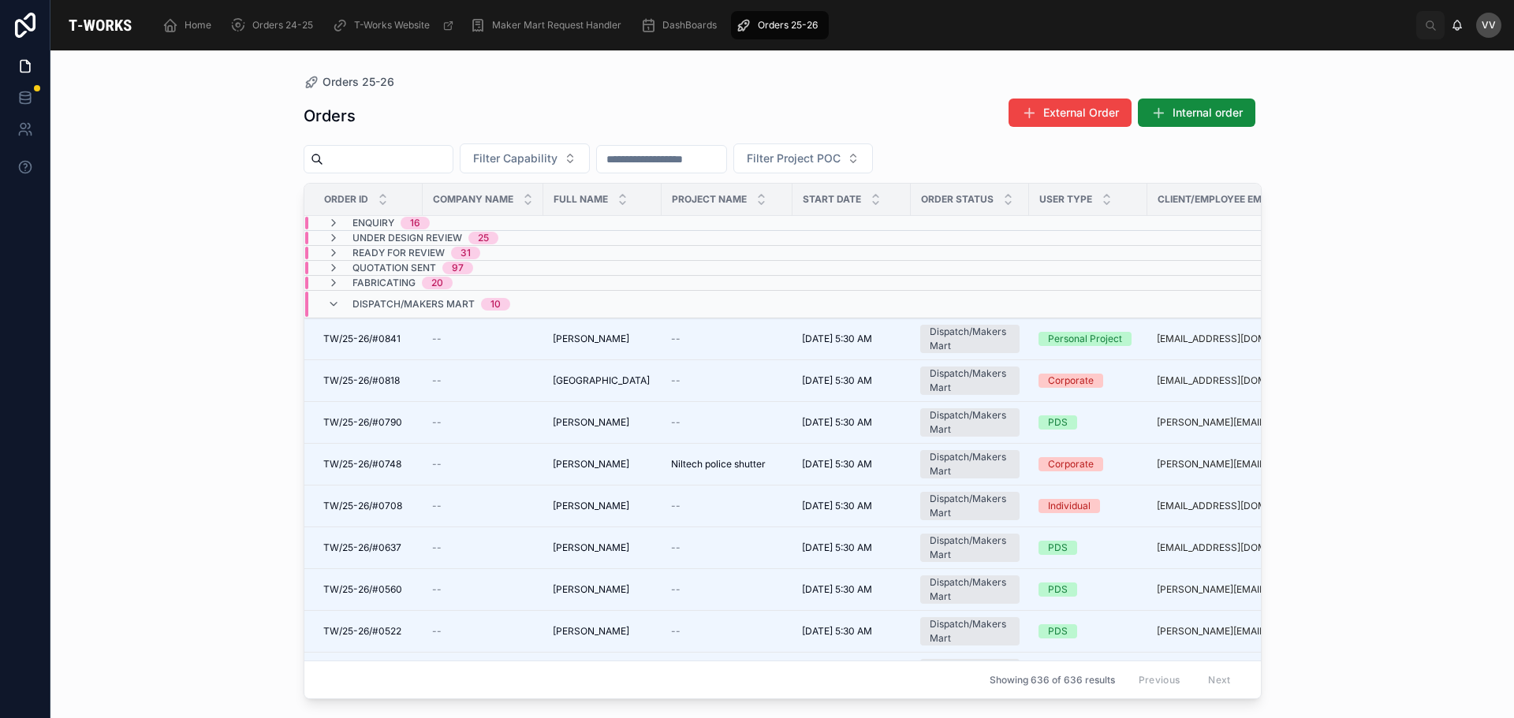
scroll to position [79, 0]
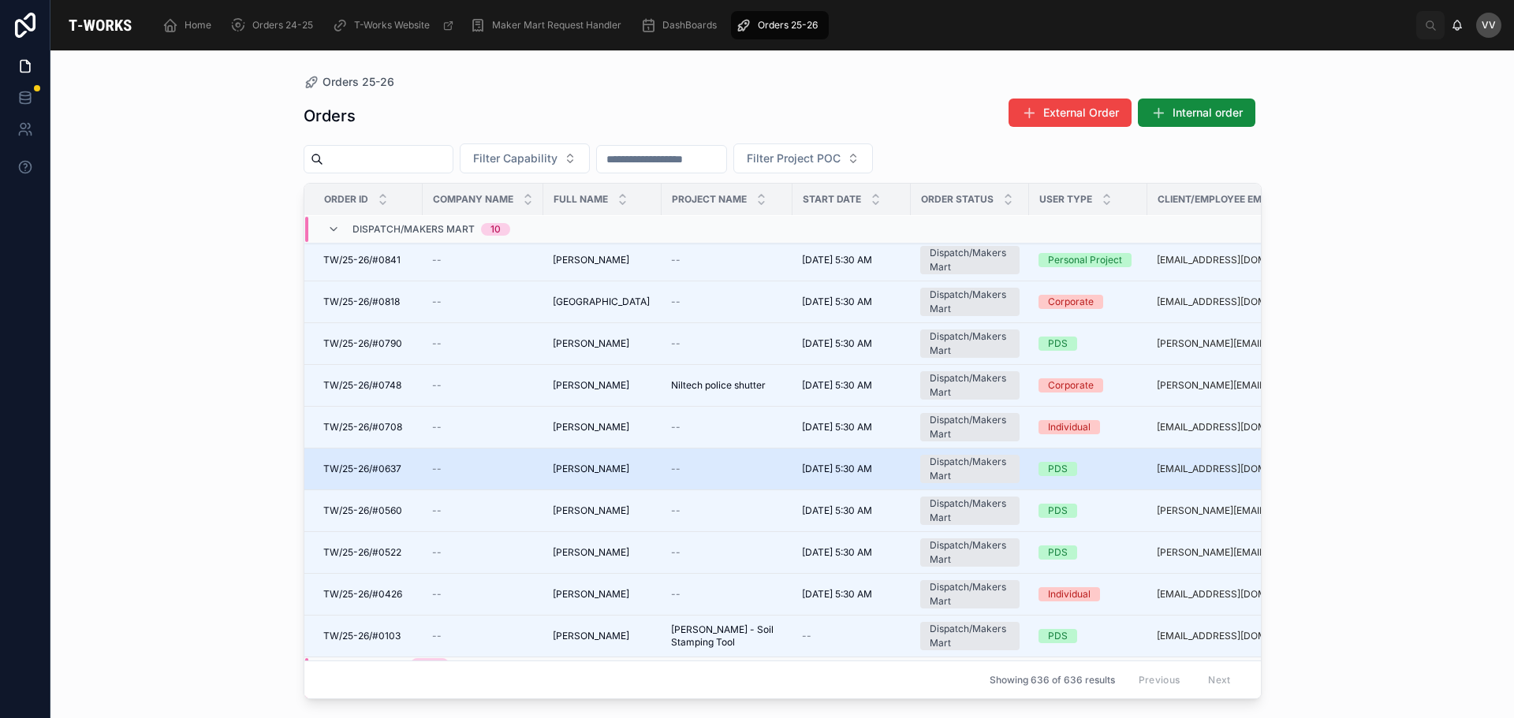
click at [587, 467] on span "[PERSON_NAME]" at bounding box center [591, 469] width 76 height 13
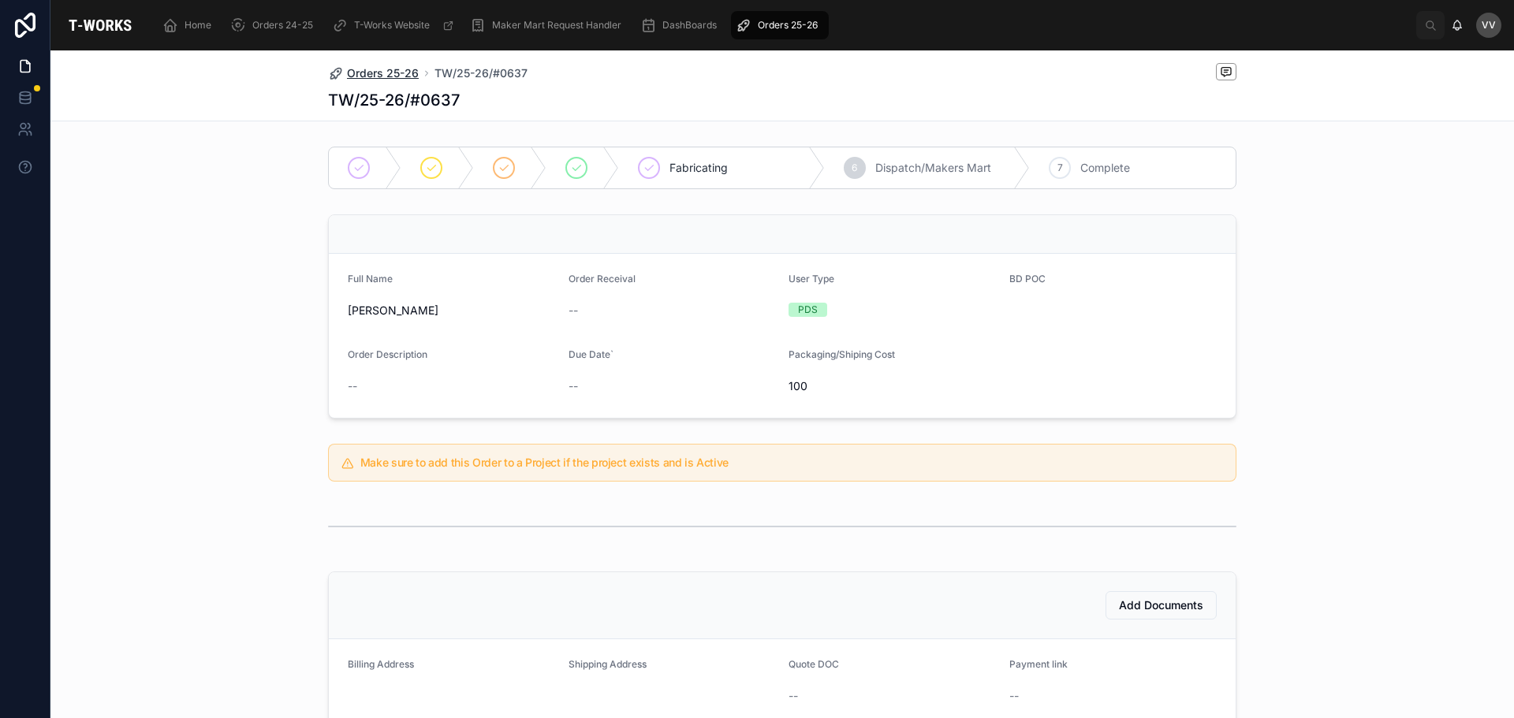
click at [382, 69] on span "Orders 25-26" at bounding box center [383, 73] width 72 height 16
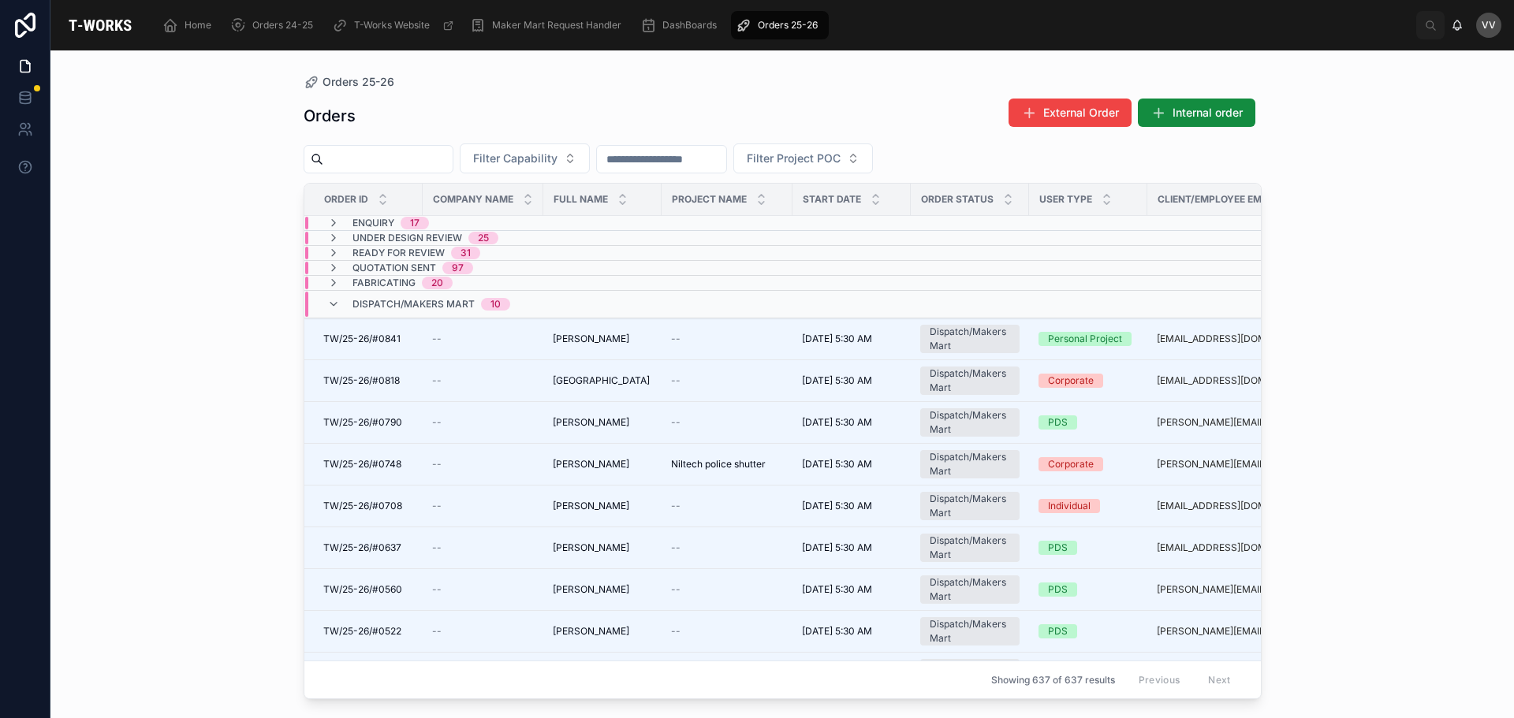
click at [378, 147] on div at bounding box center [379, 159] width 150 height 28
click at [370, 156] on input "text" at bounding box center [387, 159] width 129 height 22
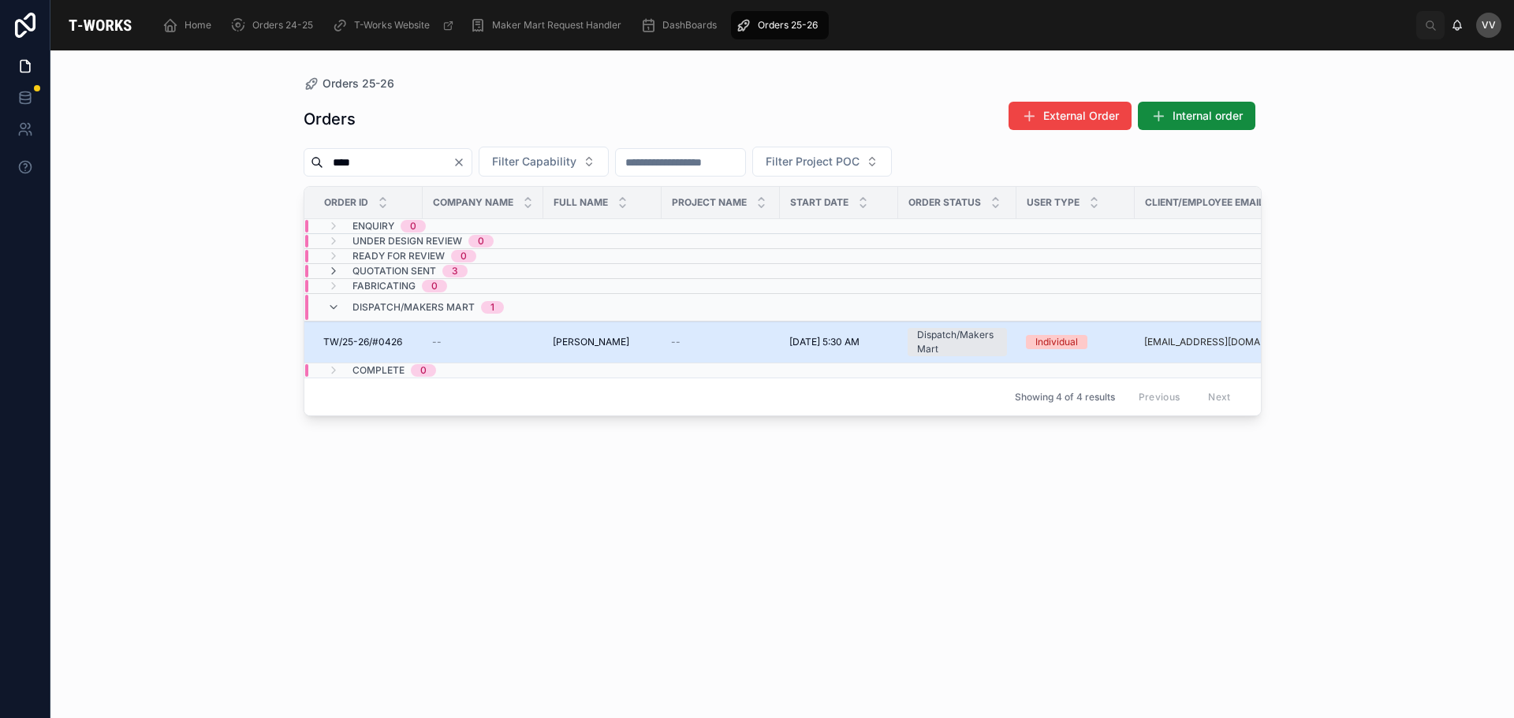
type input "****"
click at [387, 344] on span "TW/25-26/#0426" at bounding box center [362, 342] width 79 height 13
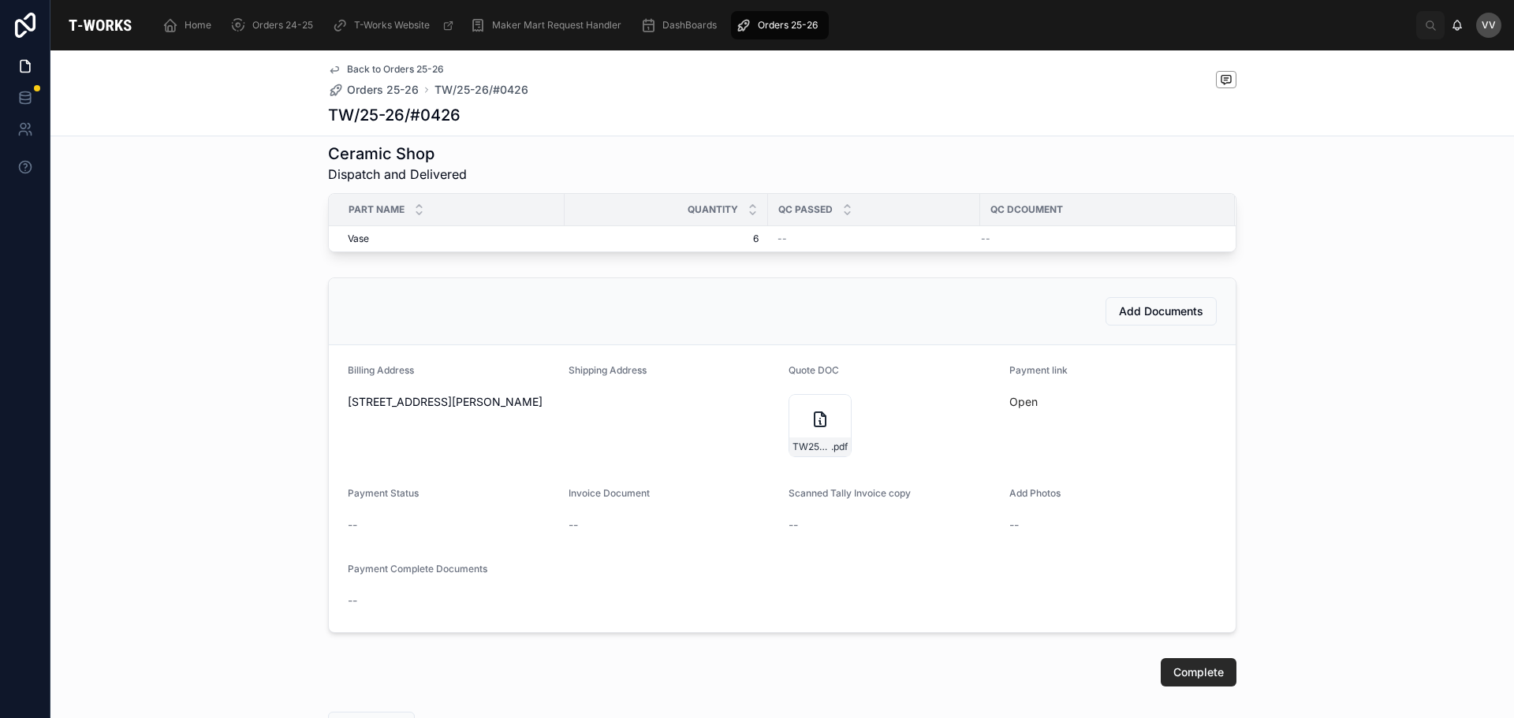
scroll to position [601, 0]
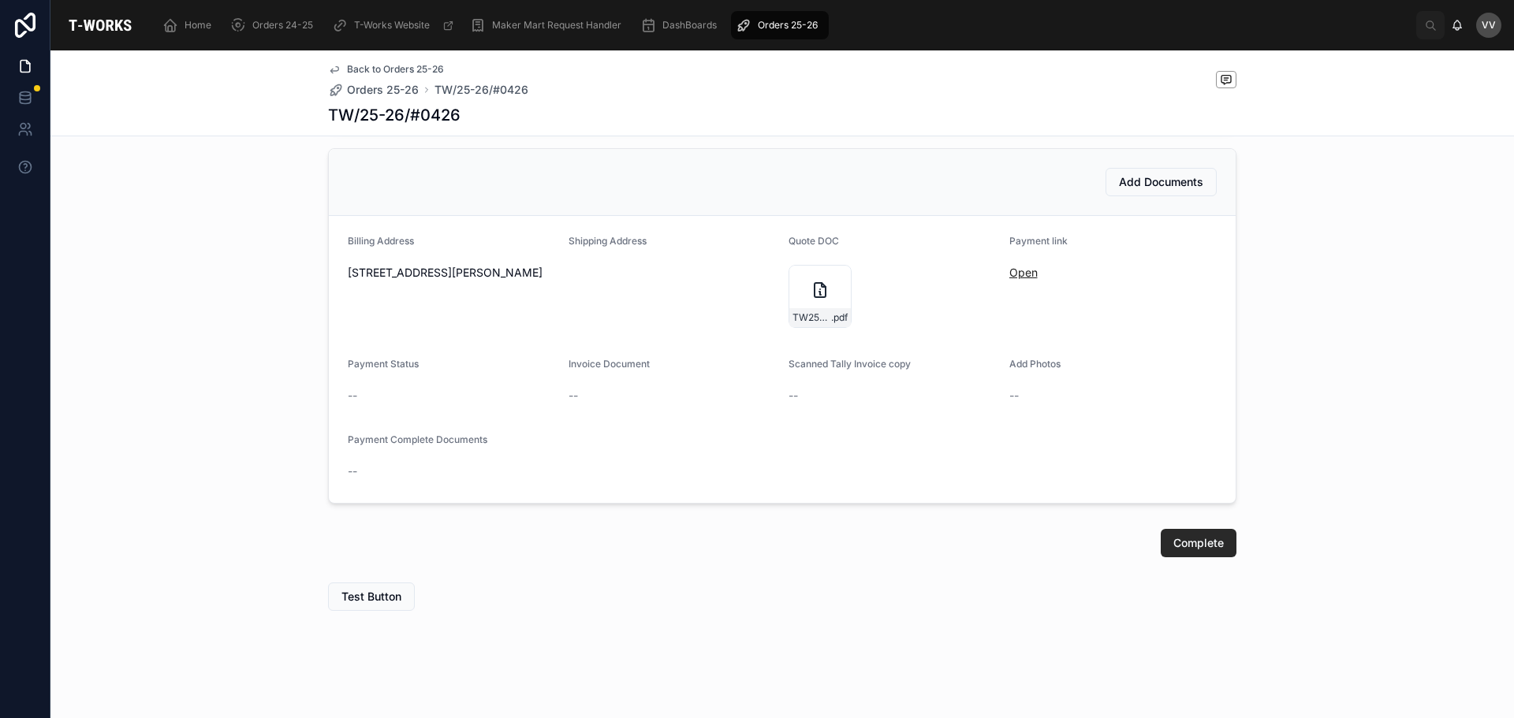
click at [1015, 278] on link "Open" at bounding box center [1023, 272] width 28 height 13
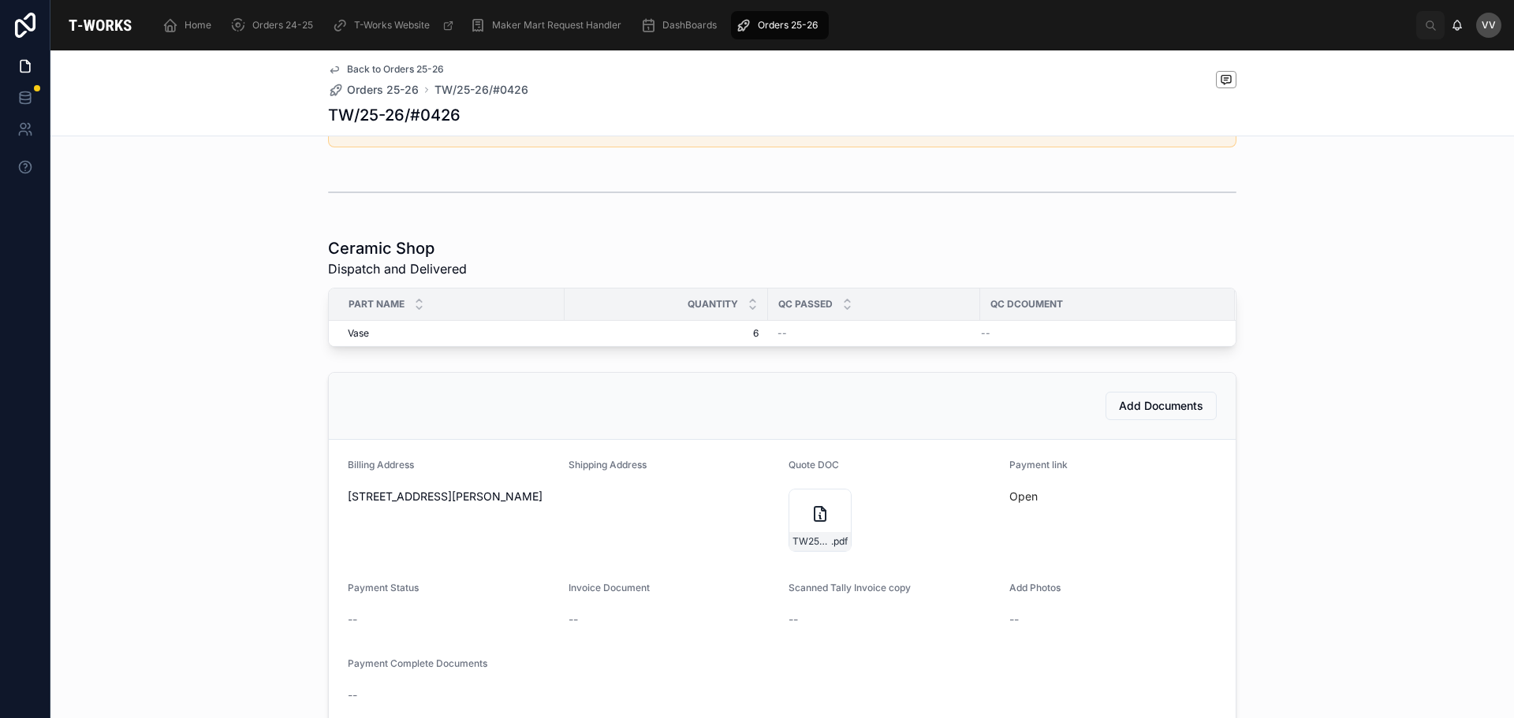
scroll to position [364, 0]
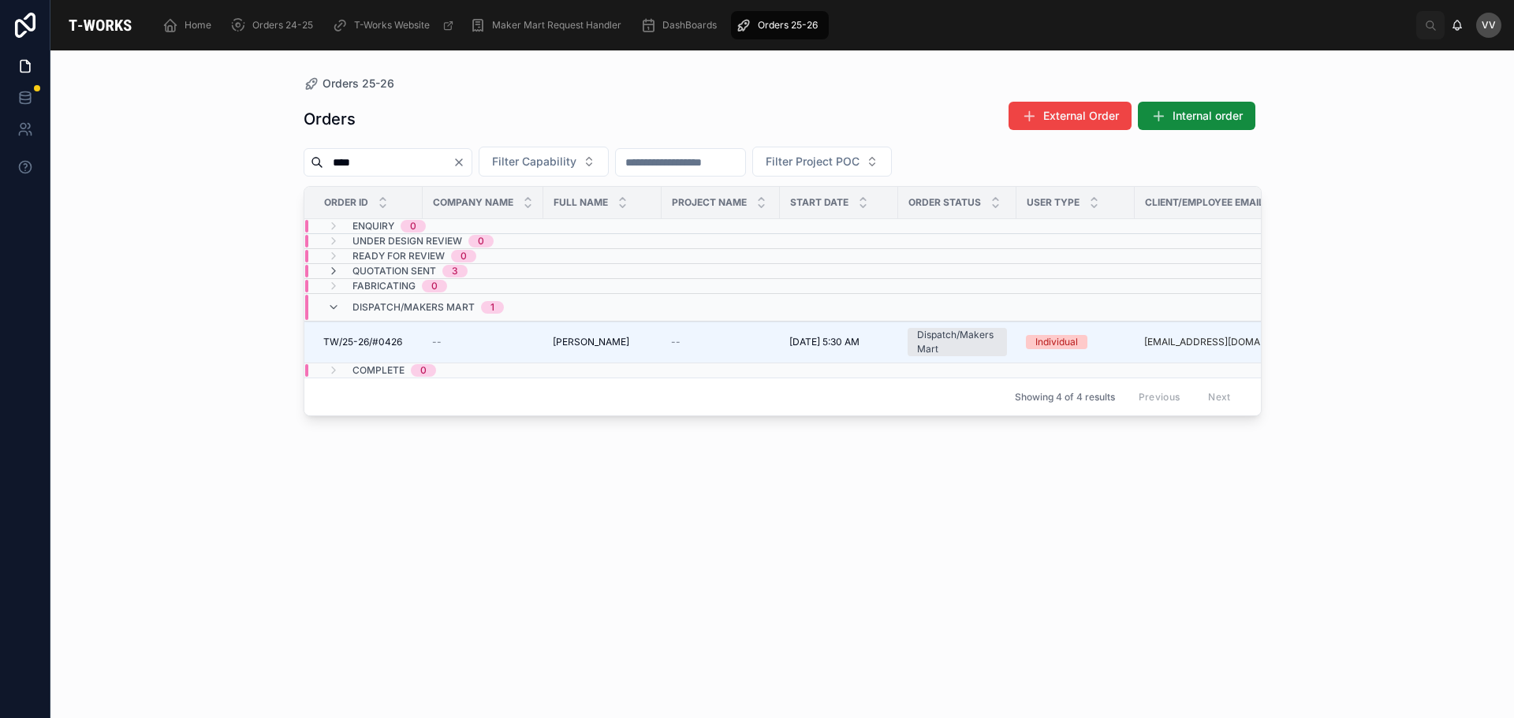
click at [359, 161] on input "****" at bounding box center [387, 162] width 129 height 22
type input "*"
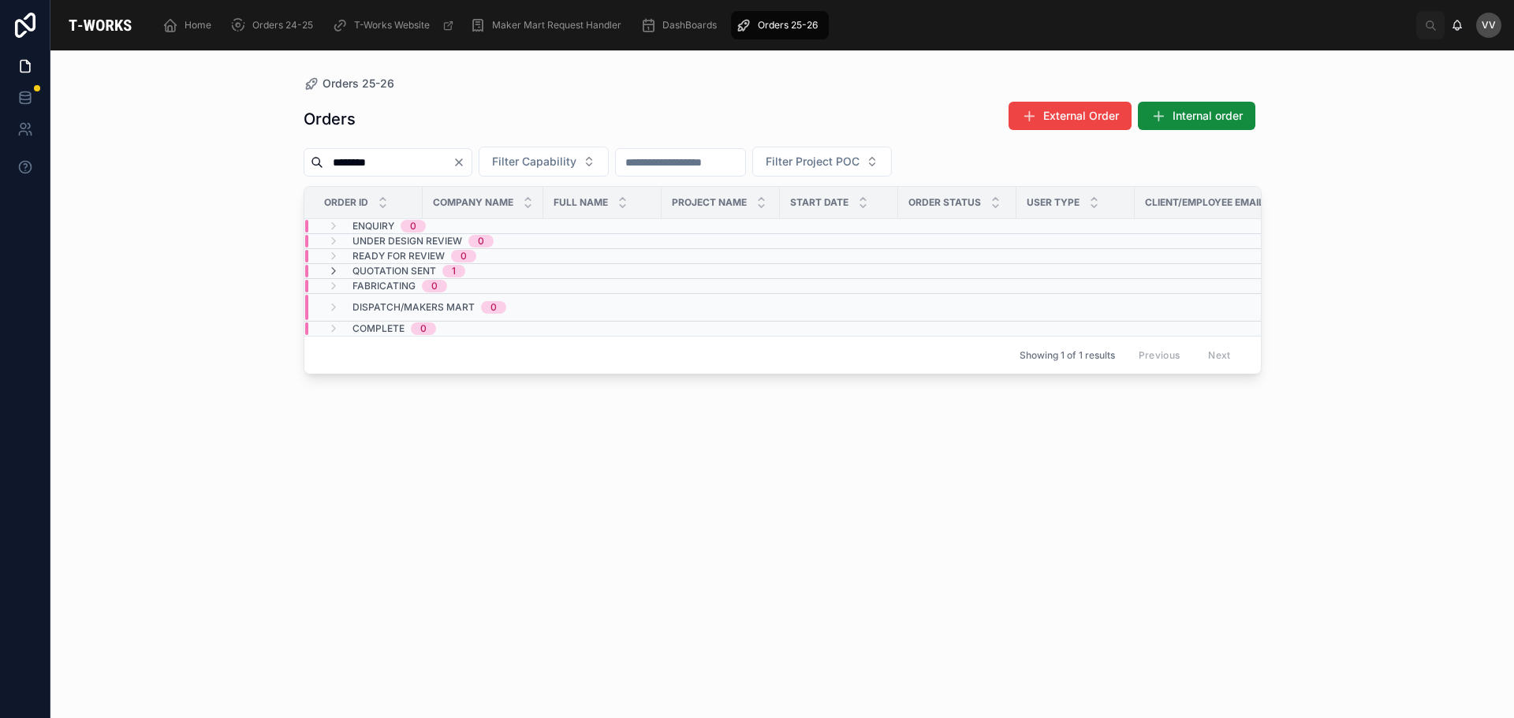
type input "********"
click at [387, 267] on span "Quotation Sent" at bounding box center [394, 271] width 84 height 13
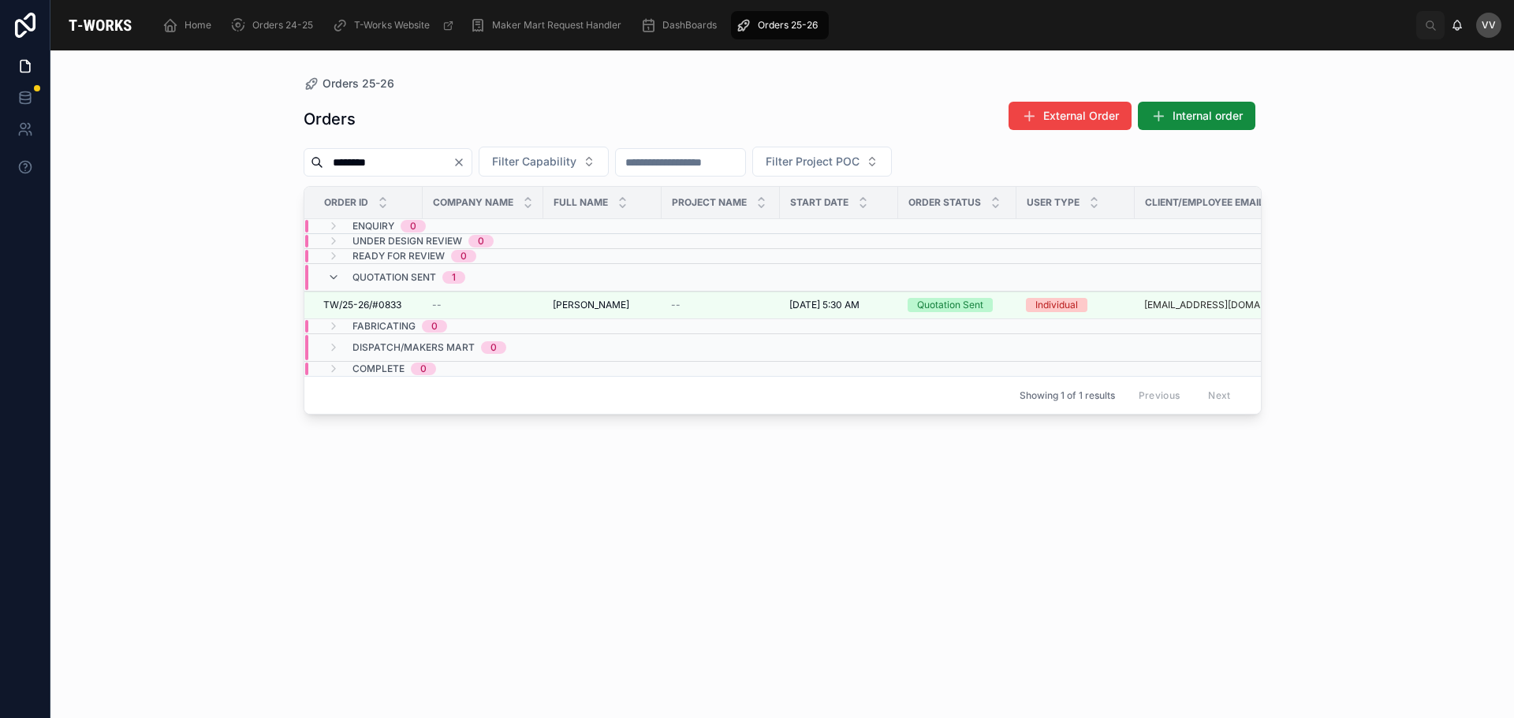
click at [462, 162] on icon "Clear" at bounding box center [459, 162] width 6 height 6
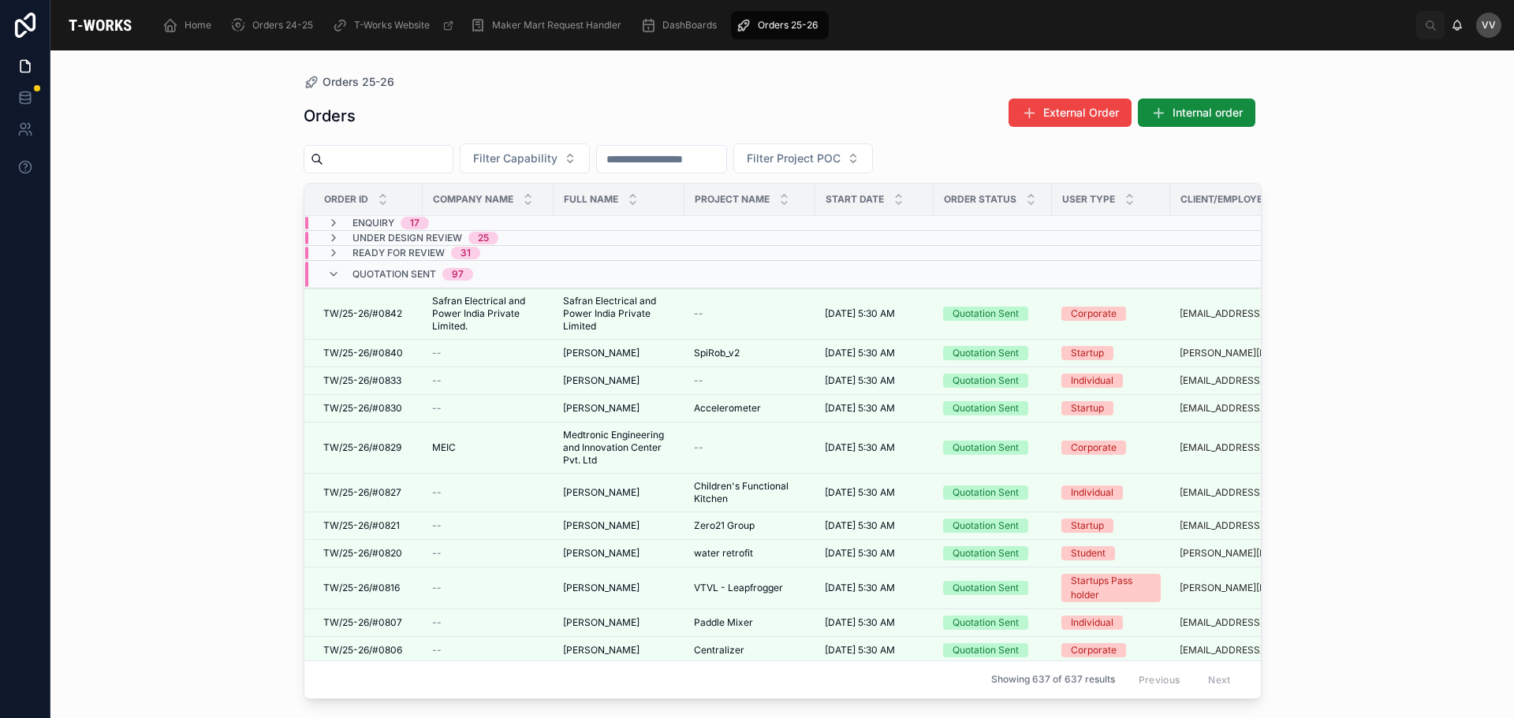
click at [419, 167] on input "text" at bounding box center [387, 159] width 129 height 22
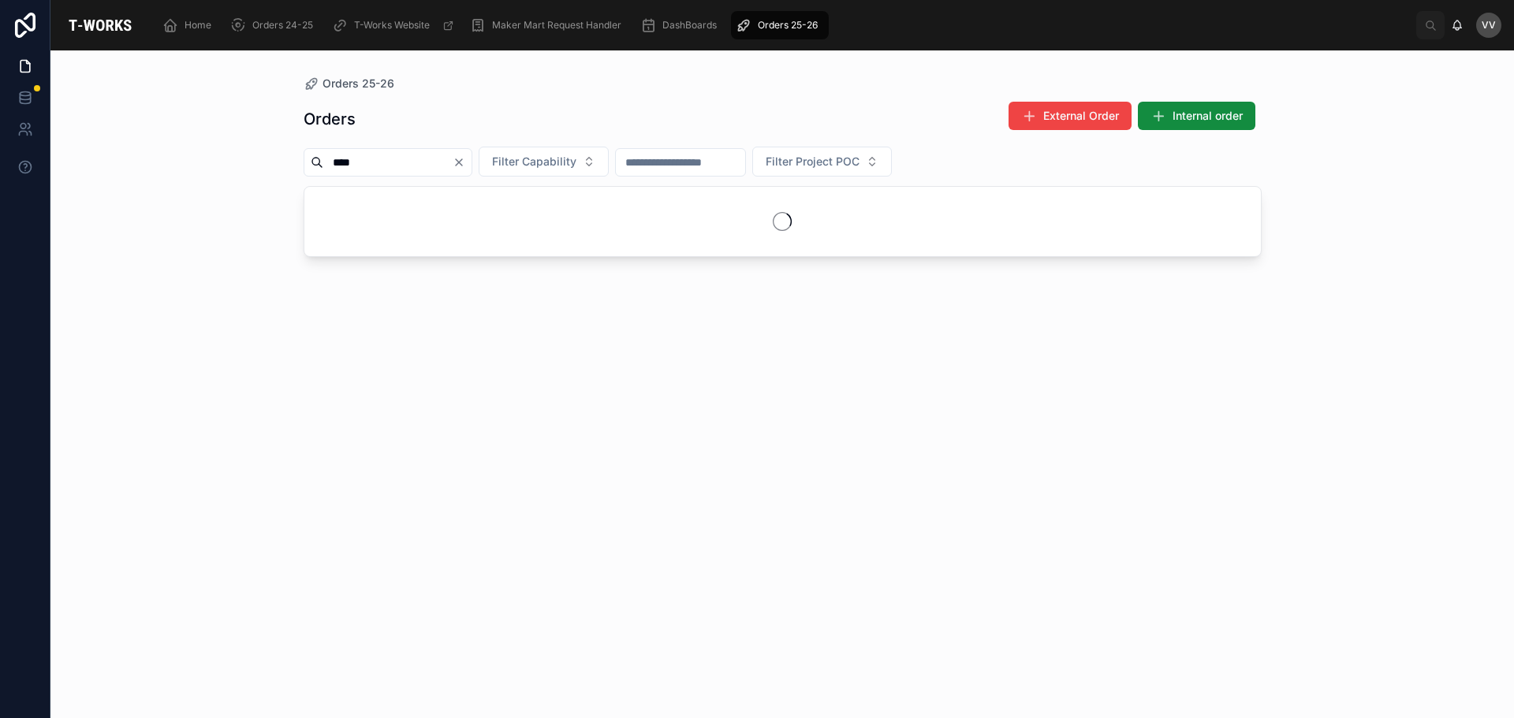
type input "****"
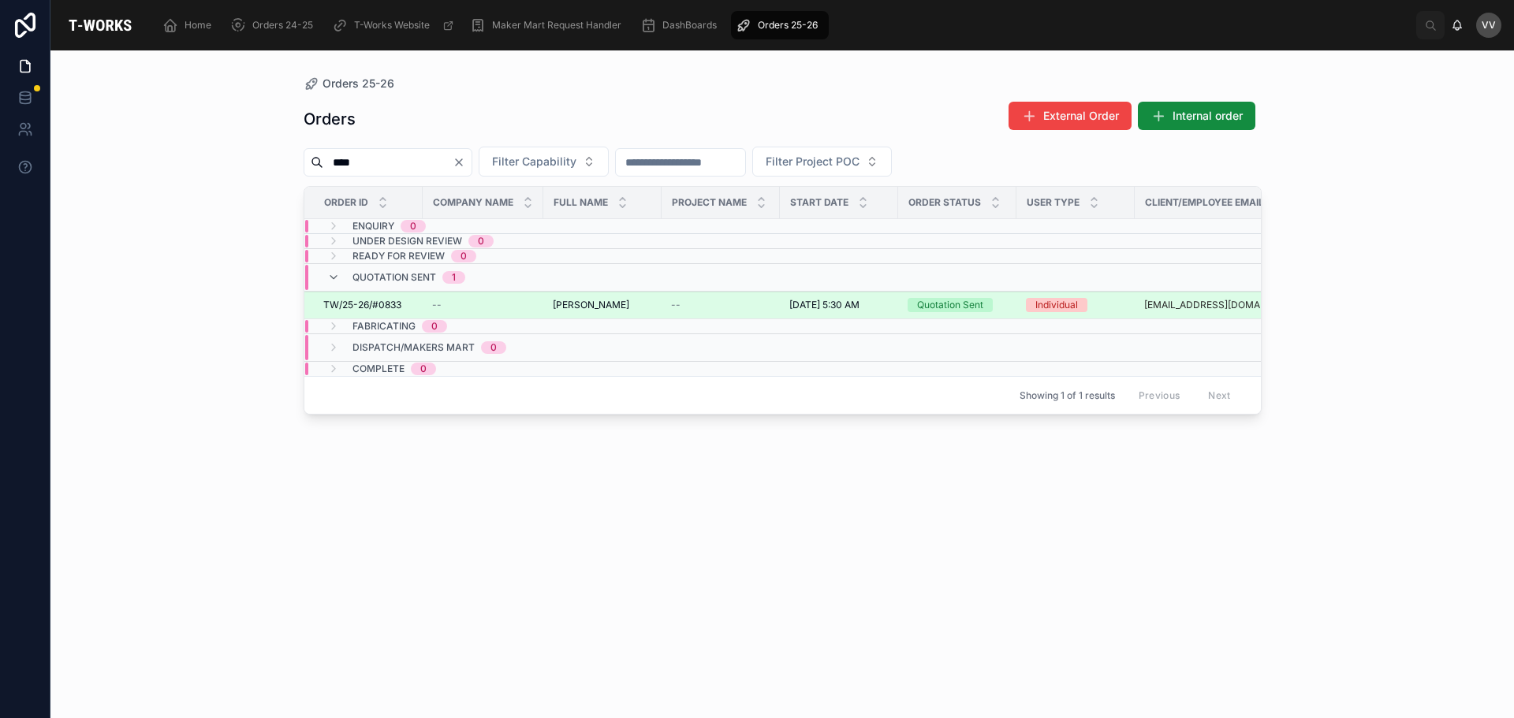
click at [389, 310] on span "TW/25-26/#0833" at bounding box center [362, 305] width 78 height 13
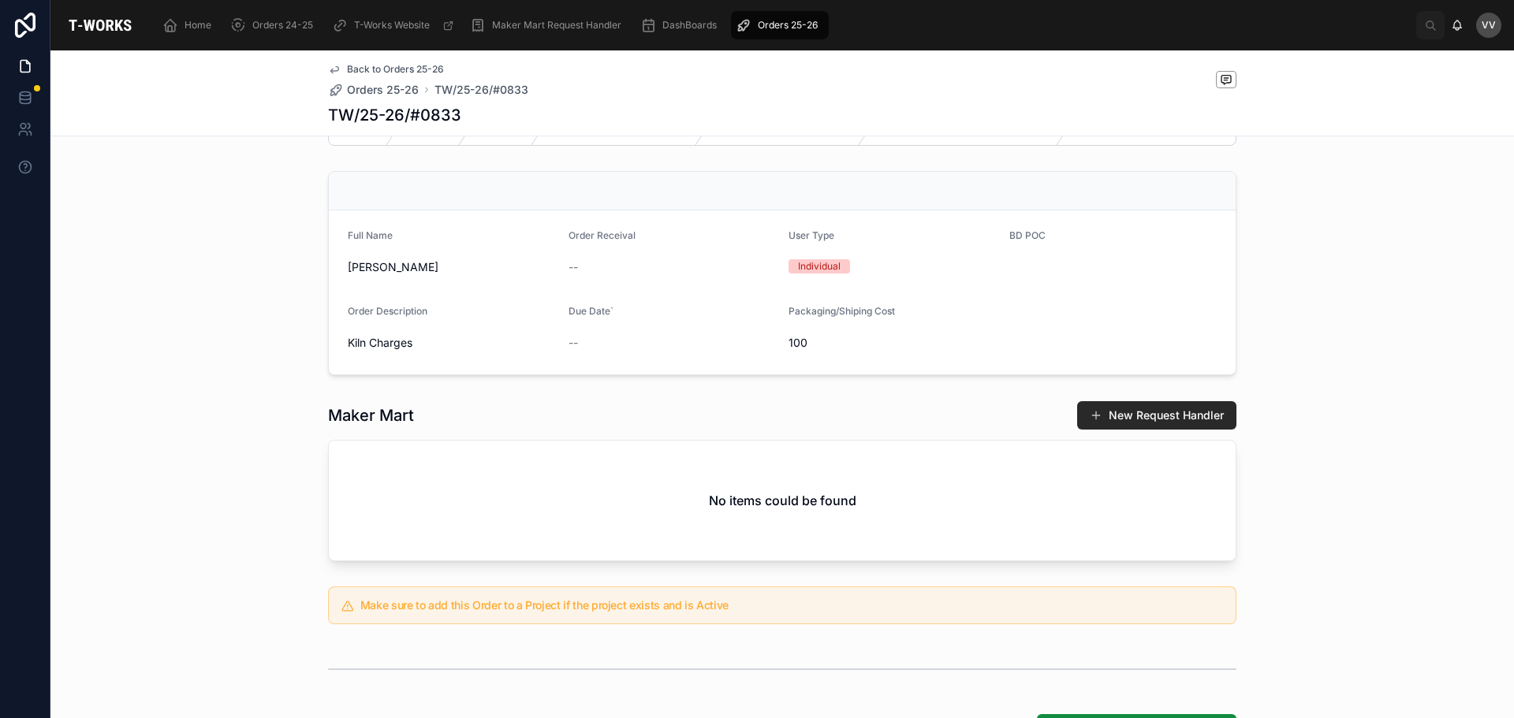
scroll to position [237, 0]
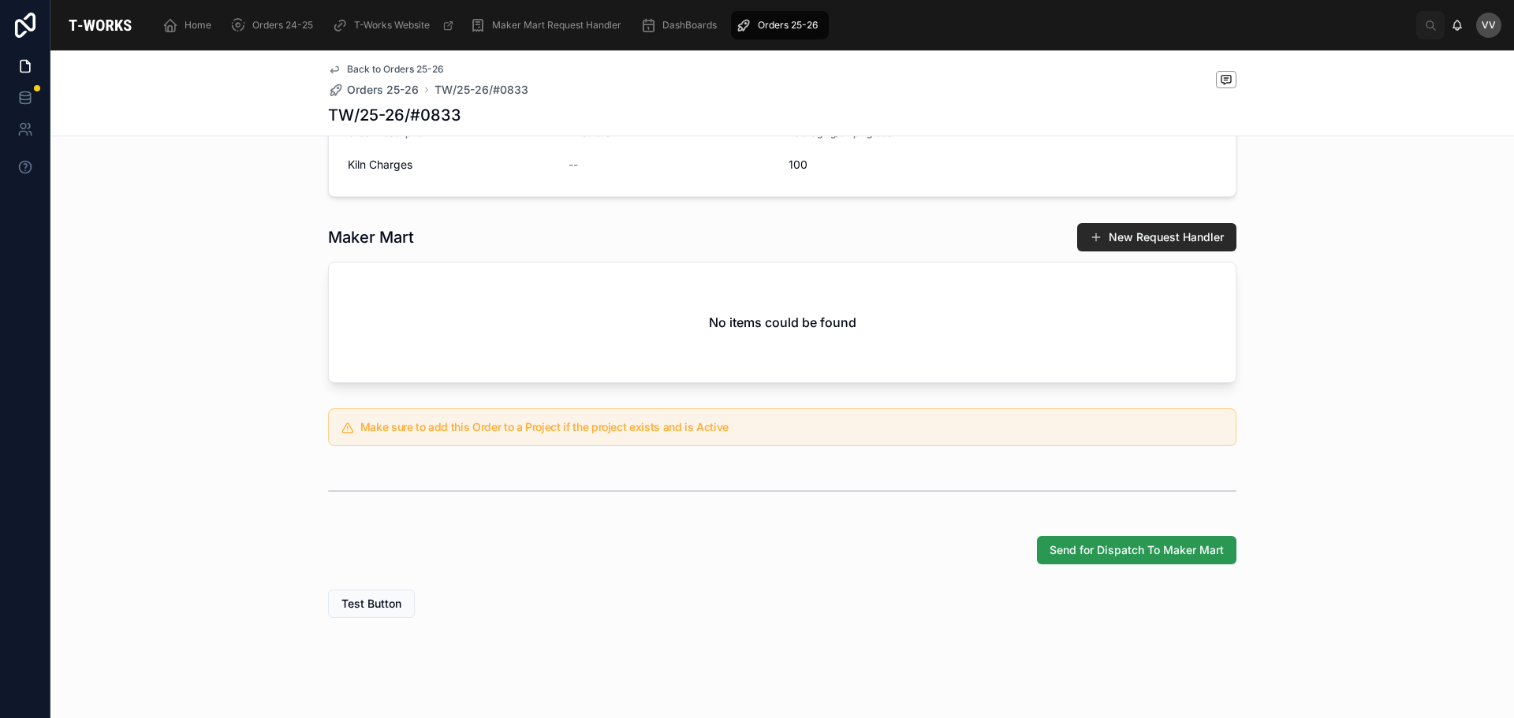
click at [1131, 553] on span "Send for Dispatch To Maker Mart" at bounding box center [1136, 550] width 174 height 16
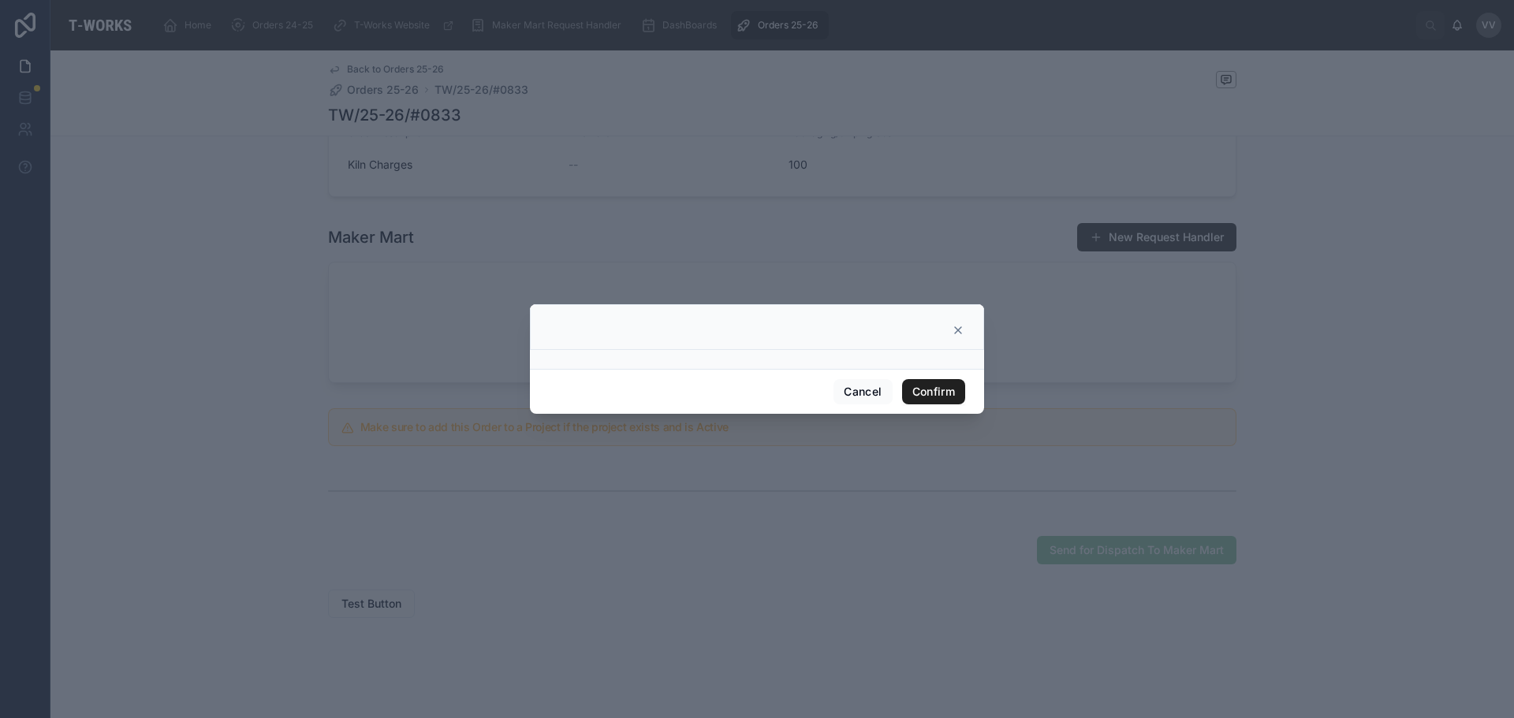
click at [926, 390] on button "Confirm" at bounding box center [933, 391] width 63 height 25
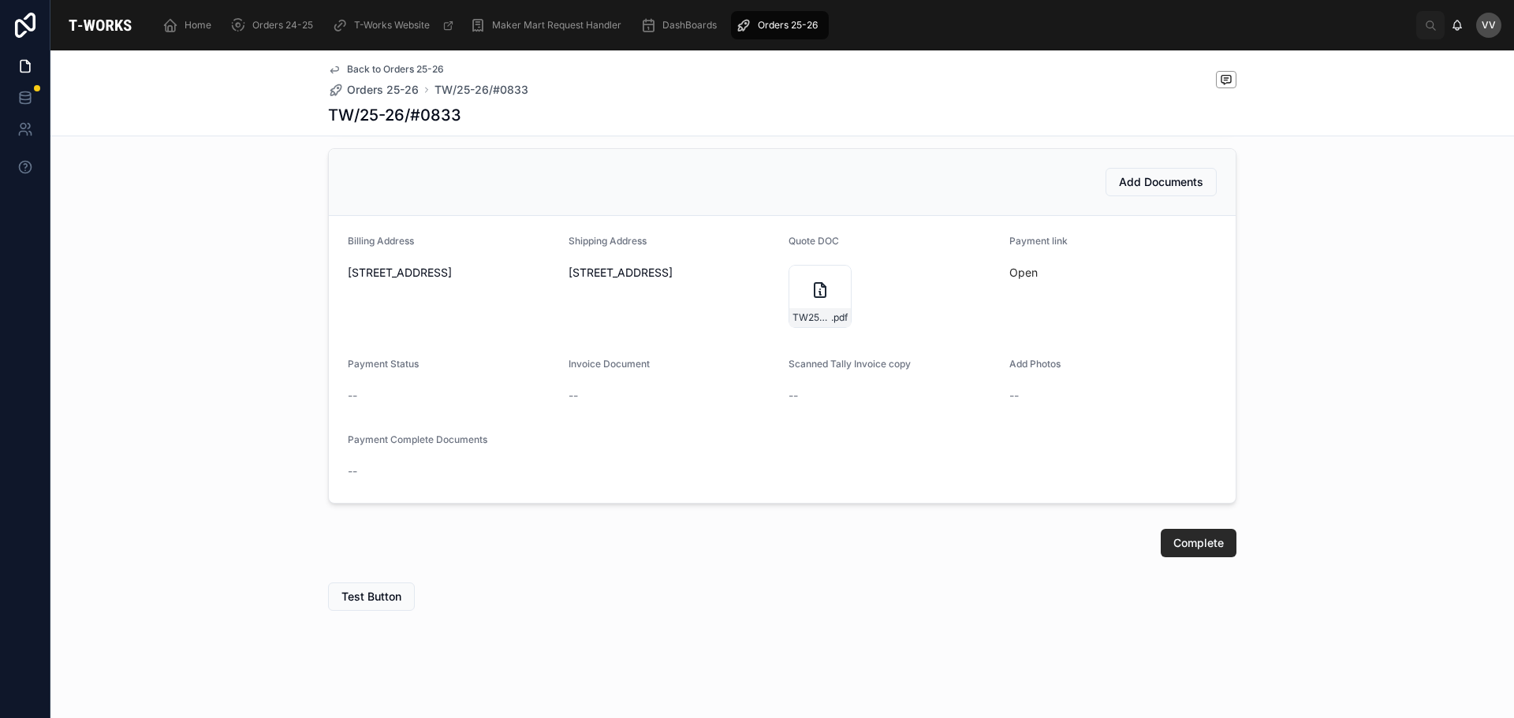
scroll to position [585, 0]
click at [1009, 271] on link "Open" at bounding box center [1023, 272] width 28 height 13
